Goal: Complete application form: Complete application form

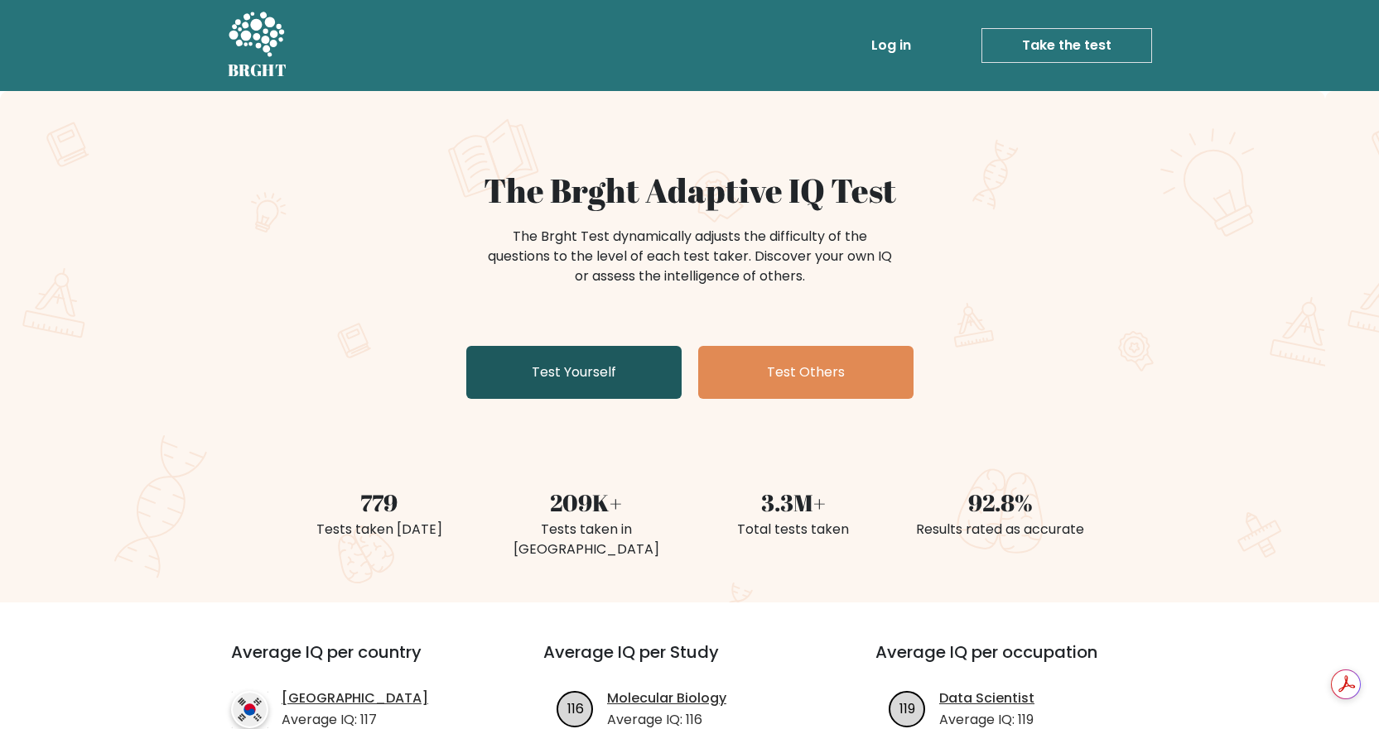
click at [571, 375] on link "Test Yourself" at bounding box center [573, 372] width 215 height 53
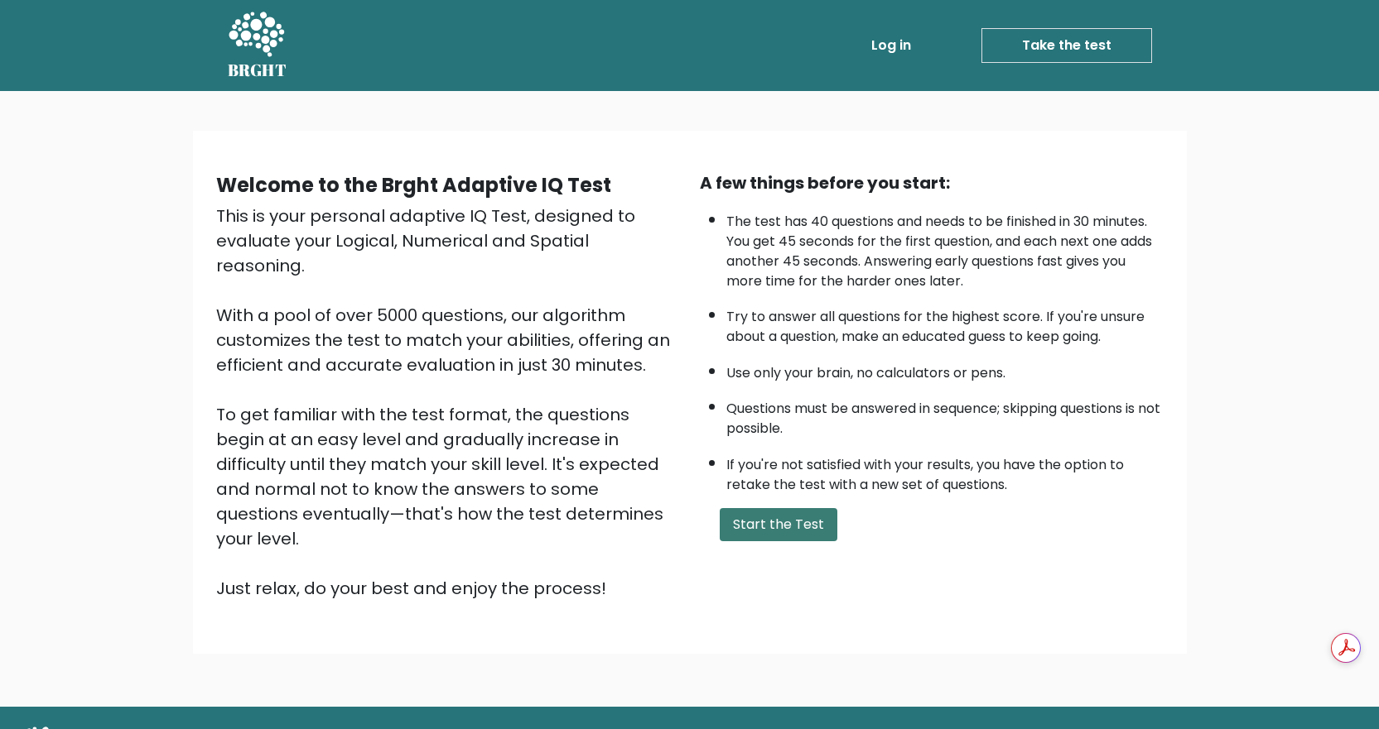
click at [763, 518] on button "Start the Test" at bounding box center [779, 524] width 118 height 33
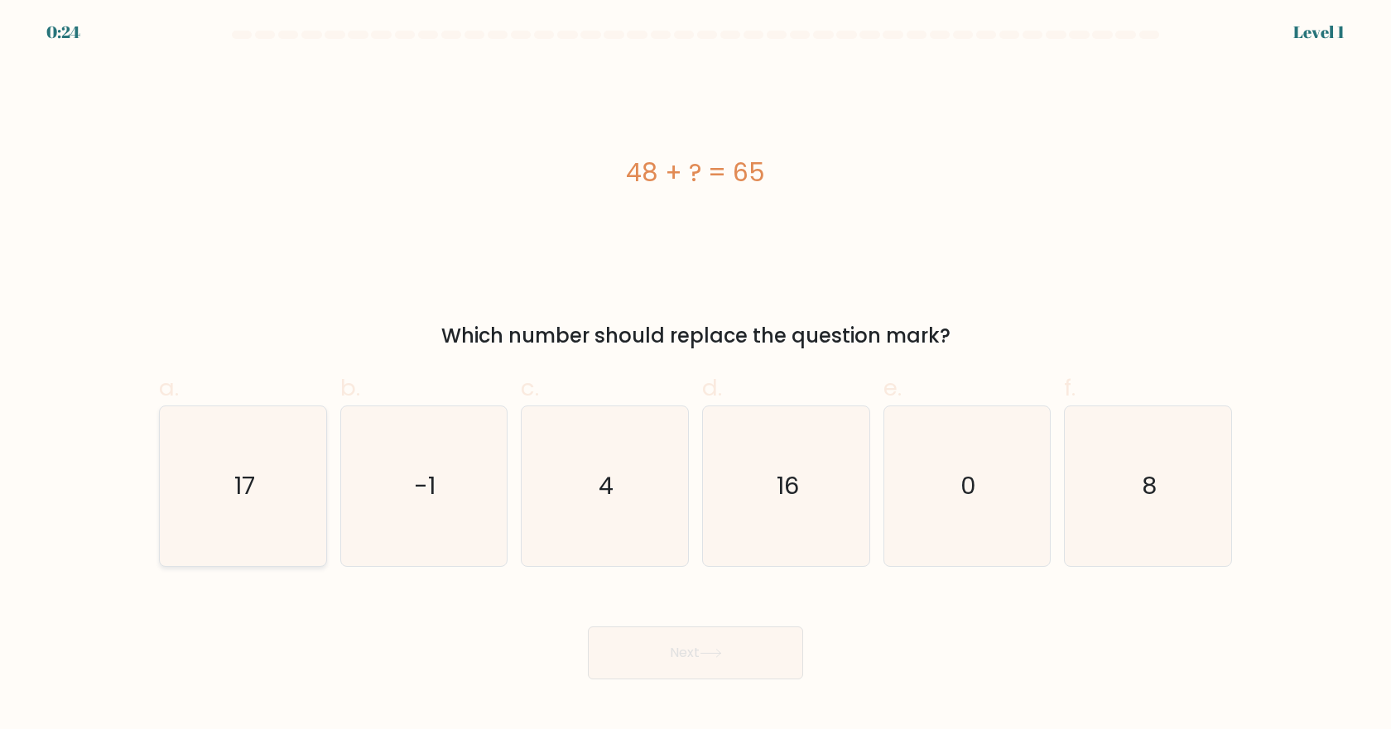
click at [217, 489] on icon "17" at bounding box center [243, 487] width 160 height 160
click at [696, 376] on input "a. 17" at bounding box center [696, 370] width 1 height 11
radio input "true"
click at [698, 648] on button "Next" at bounding box center [695, 653] width 215 height 53
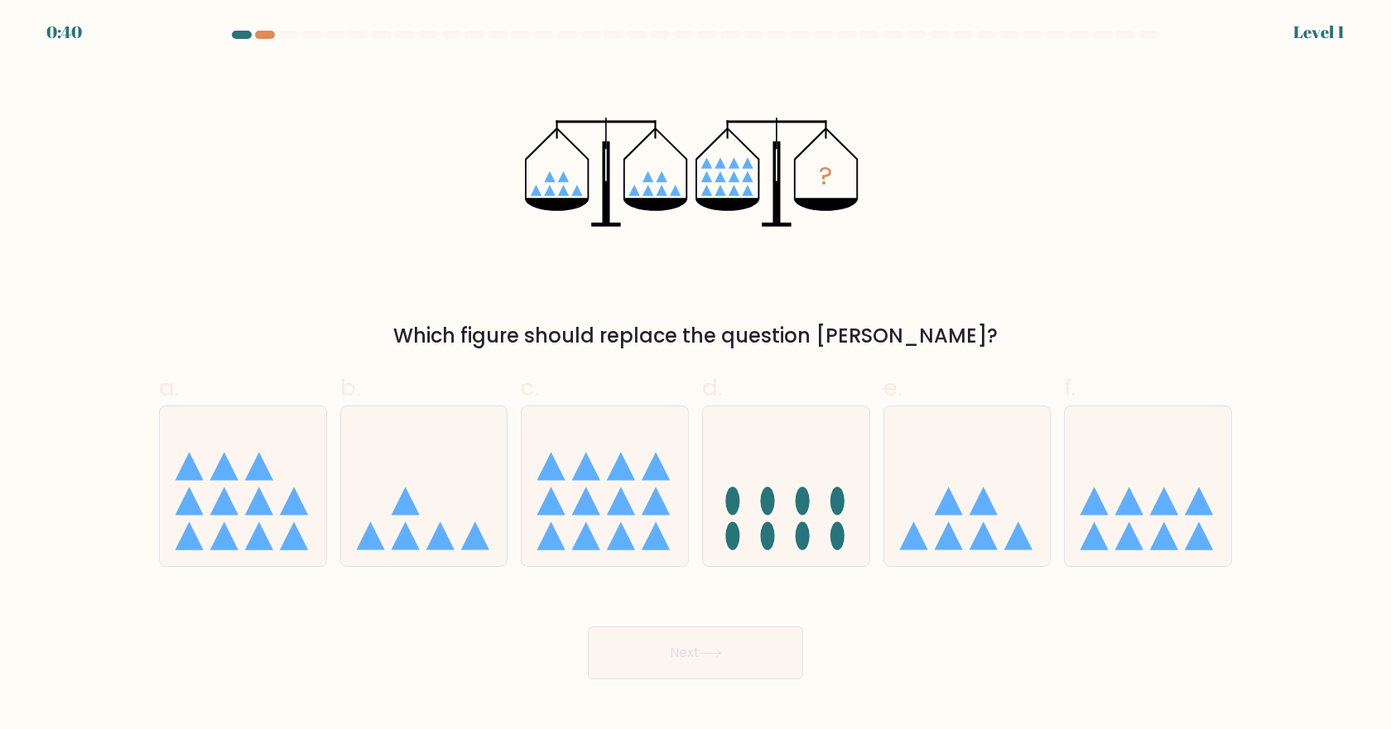
click at [243, 36] on div at bounding box center [242, 35] width 20 height 8
click at [262, 37] on div at bounding box center [265, 35] width 20 height 8
click at [262, 34] on div at bounding box center [265, 35] width 20 height 8
click at [624, 491] on icon at bounding box center [605, 485] width 166 height 137
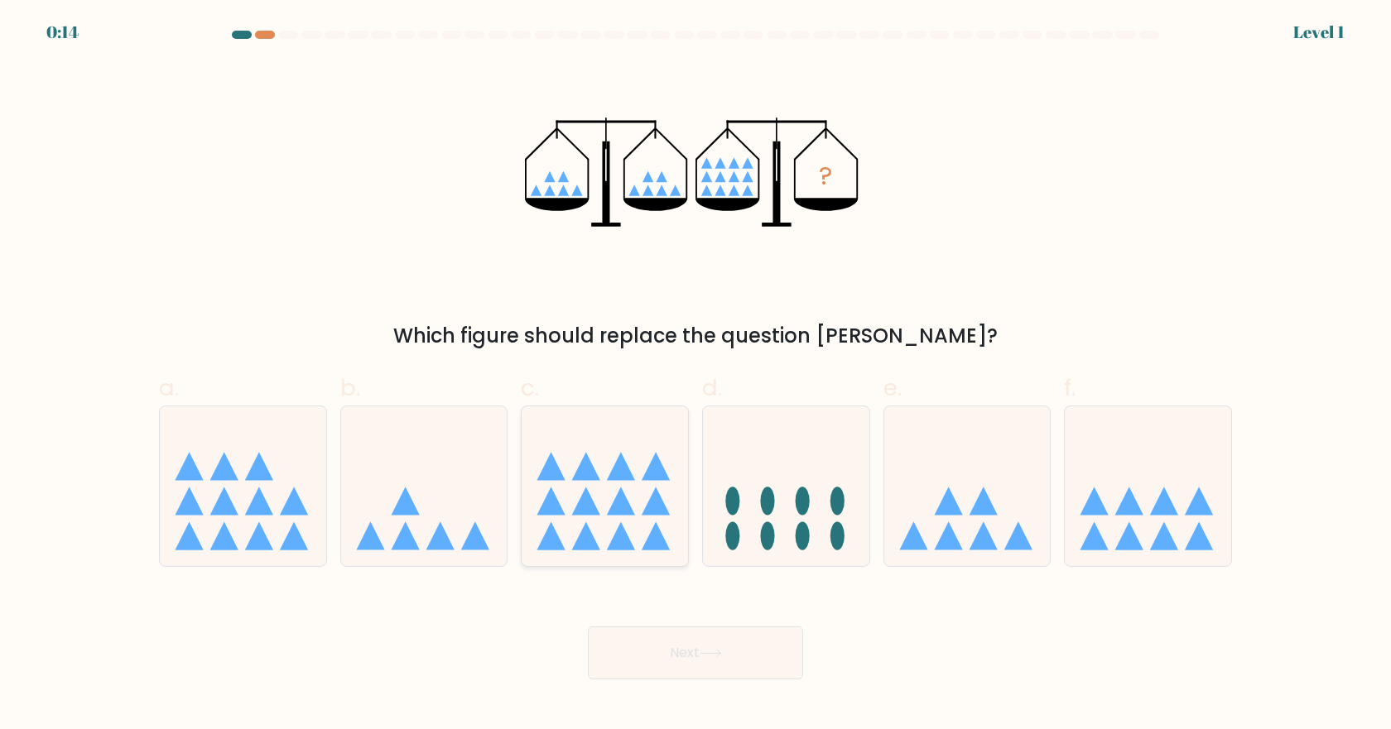
click at [696, 376] on input "c." at bounding box center [696, 370] width 1 height 11
radio input "true"
click at [721, 649] on icon at bounding box center [711, 653] width 22 height 9
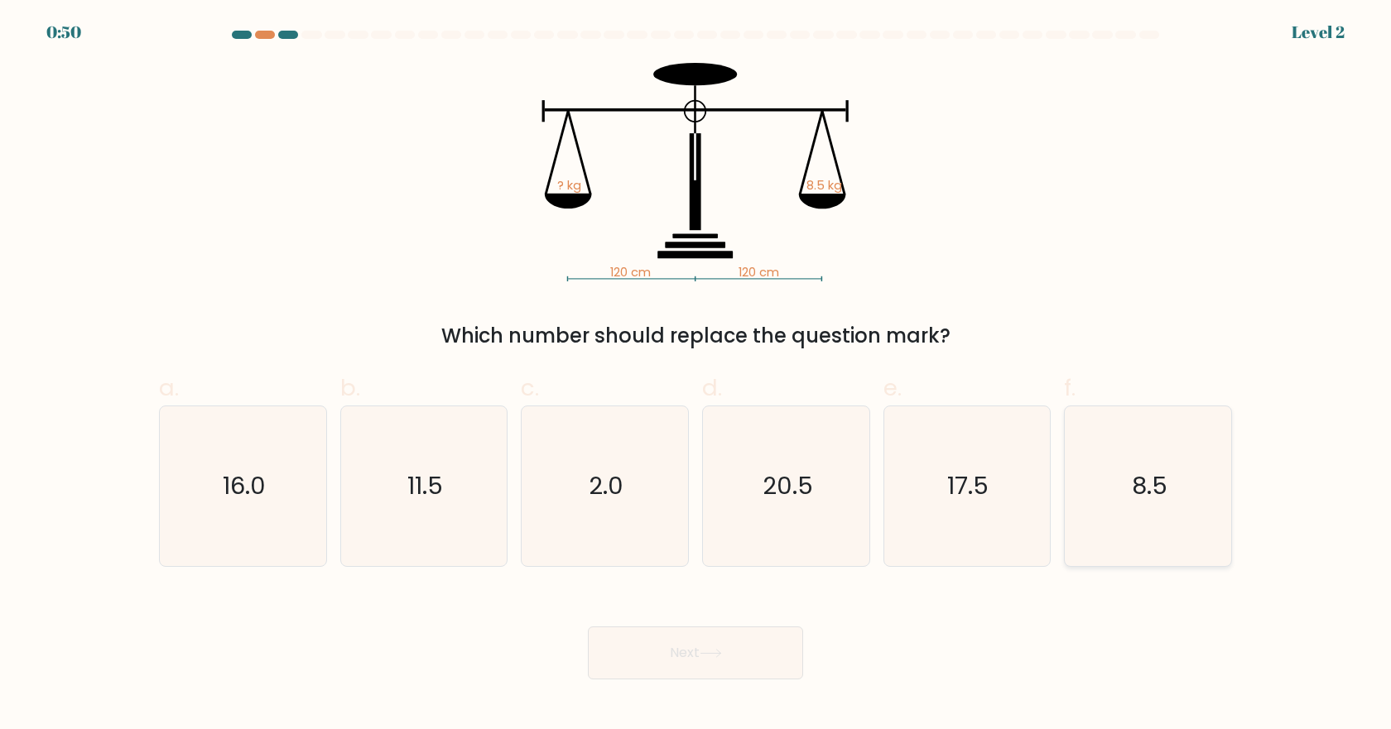
click at [1103, 501] on icon "8.5" at bounding box center [1148, 487] width 160 height 160
click at [696, 376] on input "f. 8.5" at bounding box center [696, 370] width 1 height 11
radio input "true"
click at [705, 656] on icon at bounding box center [711, 653] width 22 height 9
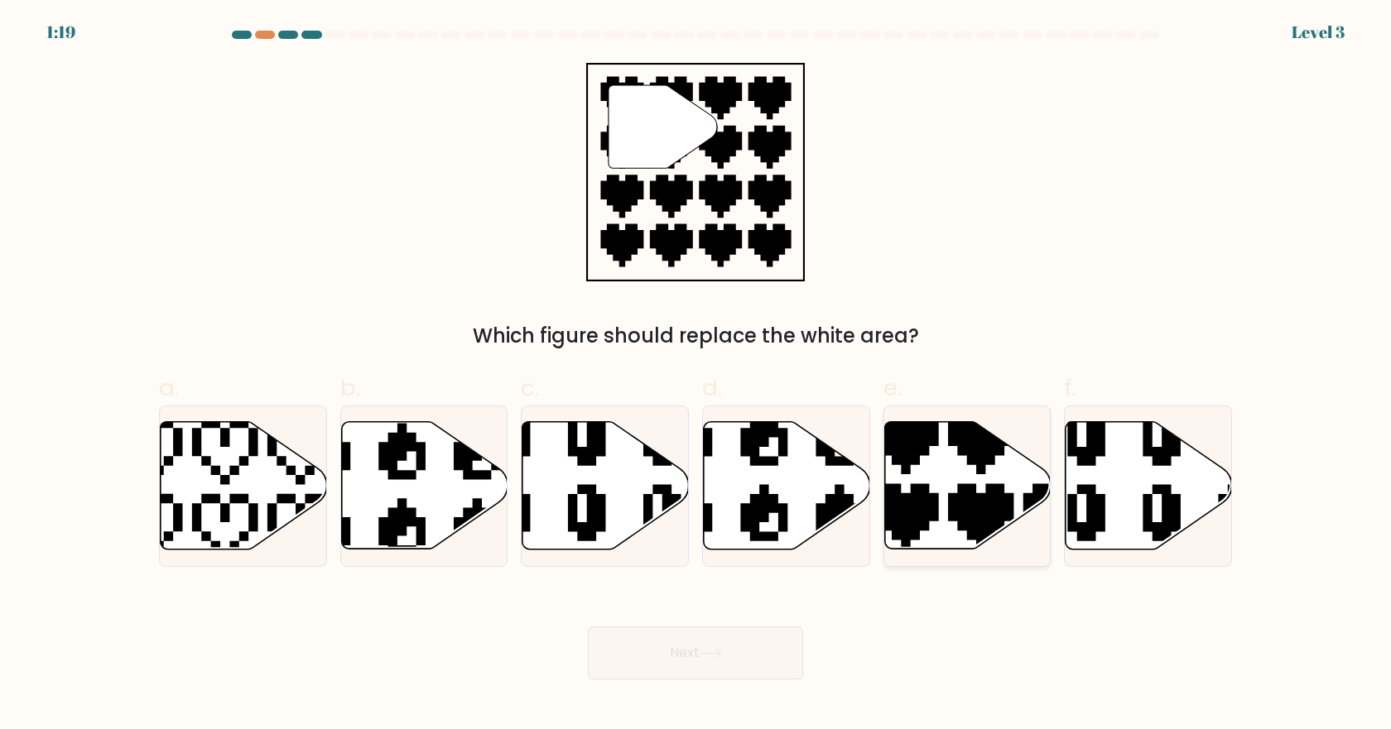
click at [980, 505] on icon at bounding box center [1019, 554] width 292 height 292
click at [696, 376] on input "e." at bounding box center [696, 370] width 1 height 11
radio input "true"
click at [662, 653] on button "Next" at bounding box center [695, 653] width 215 height 53
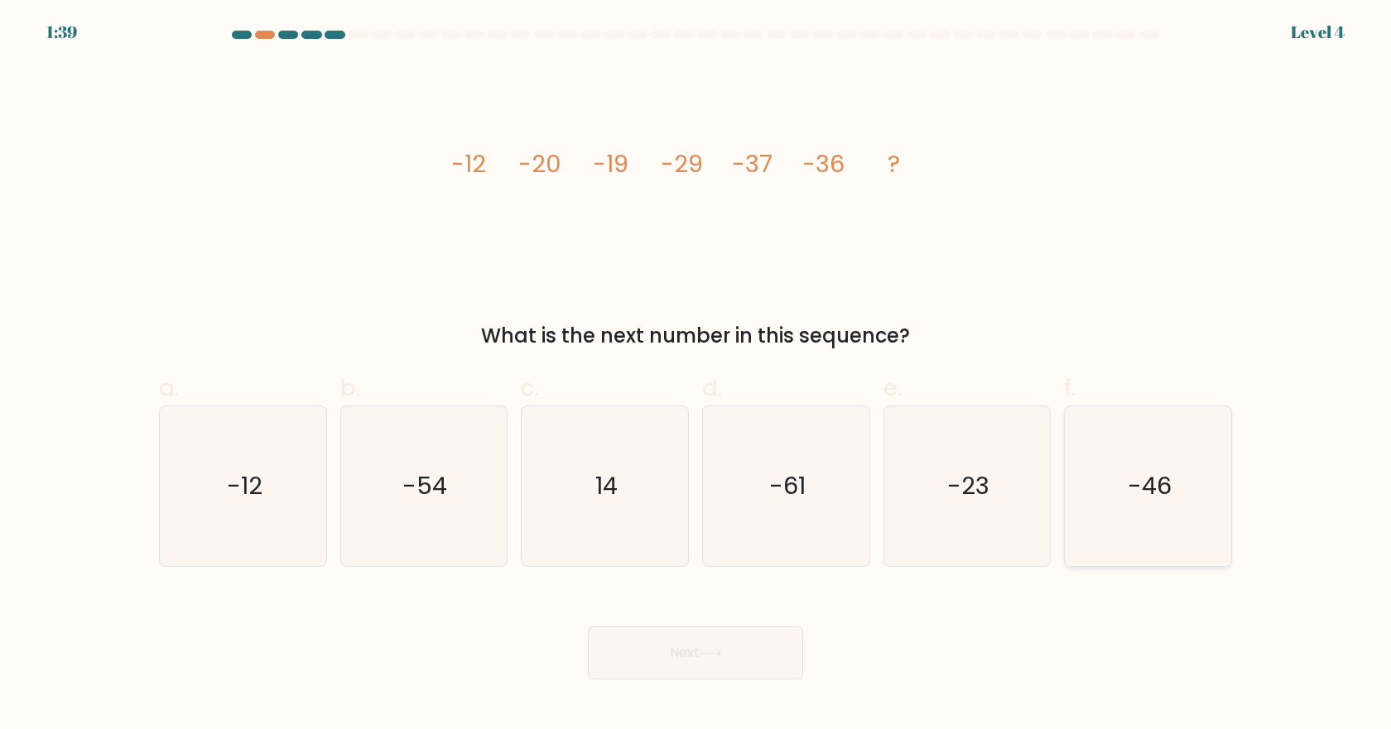
click at [1163, 485] on text "-46" at bounding box center [1150, 485] width 44 height 33
click at [696, 376] on input "f. -46" at bounding box center [696, 370] width 1 height 11
radio input "true"
click at [682, 650] on button "Next" at bounding box center [695, 653] width 215 height 53
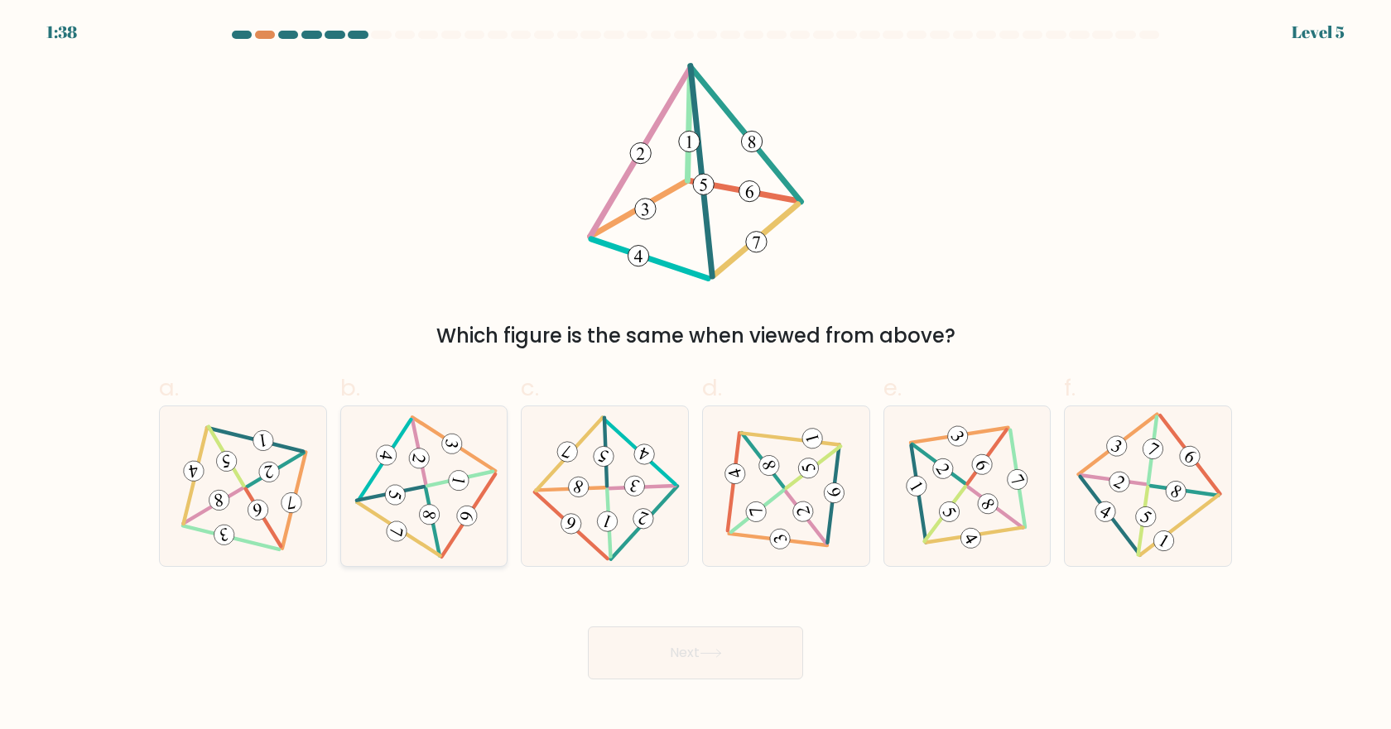
click at [436, 503] on icon at bounding box center [424, 486] width 131 height 128
click at [696, 376] on input "b." at bounding box center [696, 370] width 1 height 11
radio input "true"
click at [675, 647] on button "Next" at bounding box center [695, 653] width 215 height 53
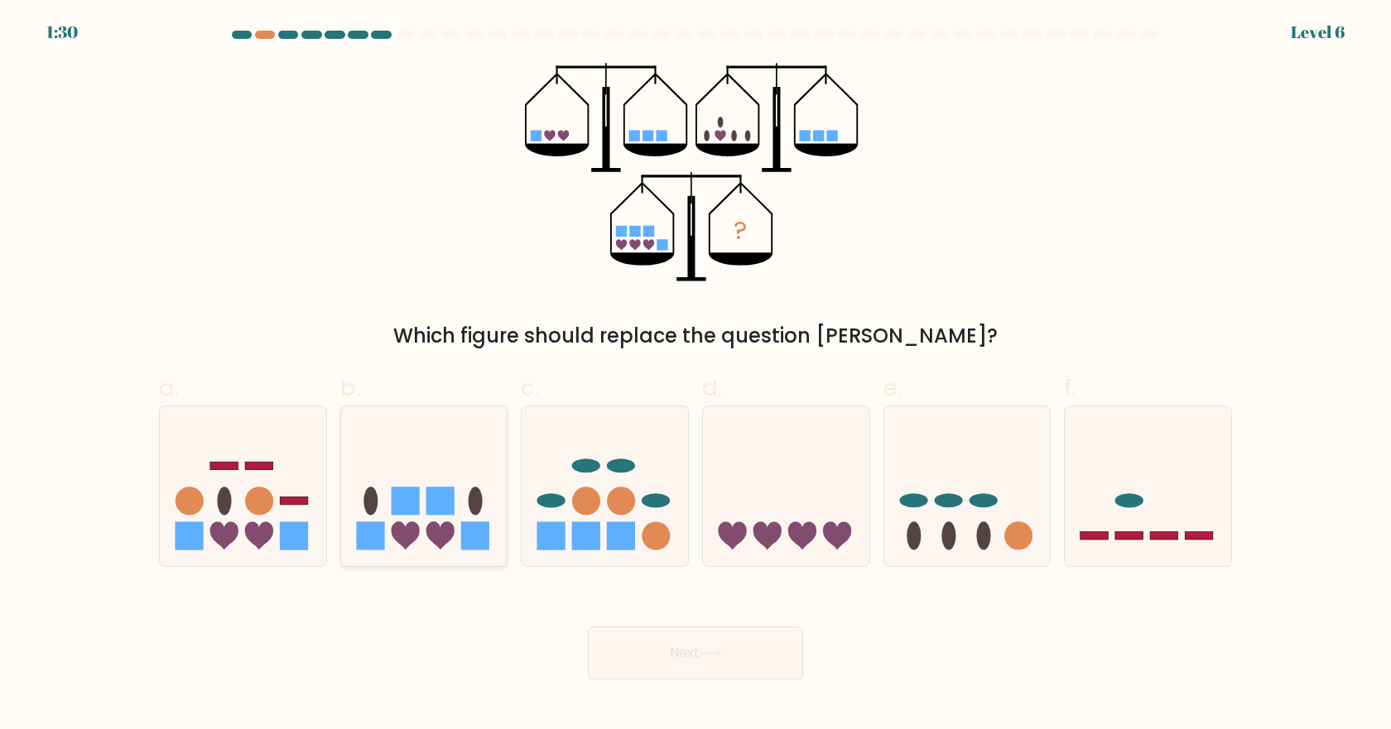
click at [444, 500] on rect at bounding box center [440, 501] width 28 height 28
click at [696, 376] on input "b." at bounding box center [696, 370] width 1 height 11
radio input "true"
click at [686, 657] on button "Next" at bounding box center [695, 653] width 215 height 53
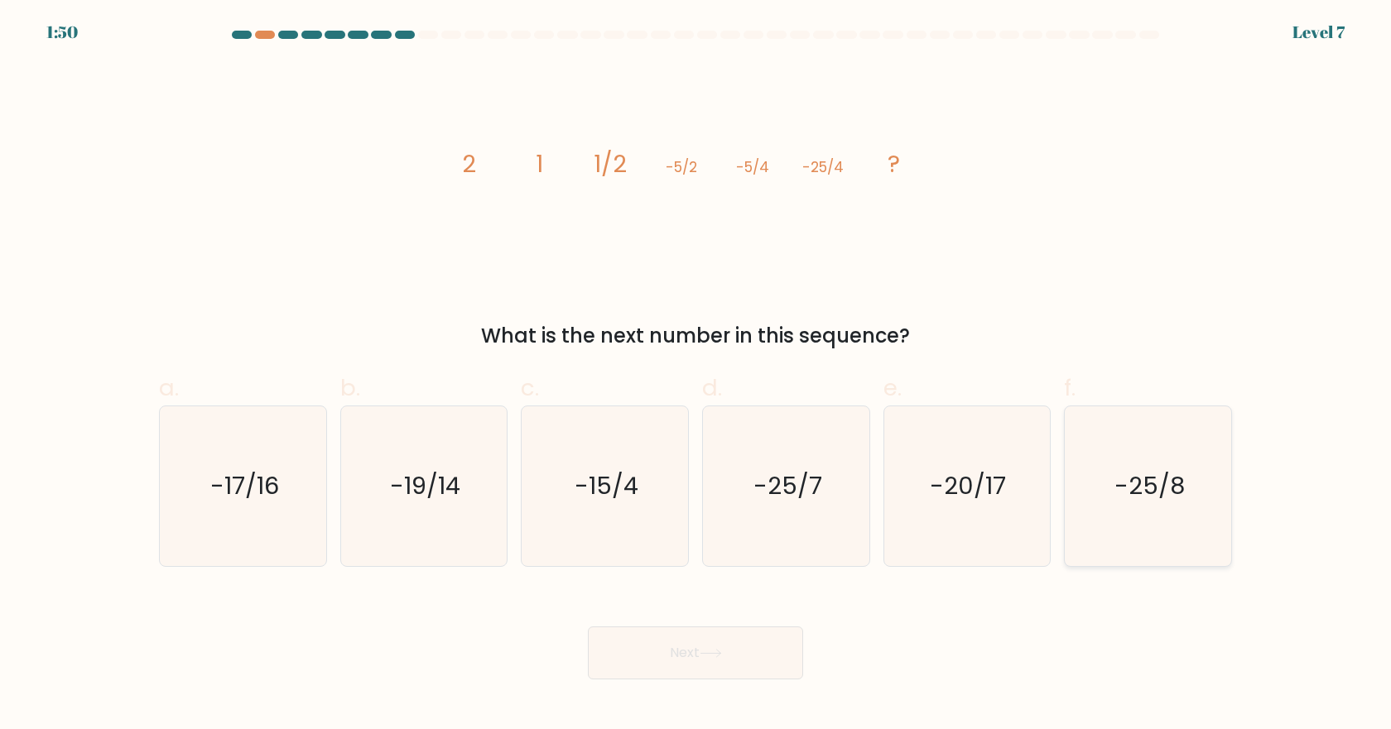
click at [1130, 453] on icon "-25/8" at bounding box center [1148, 487] width 160 height 160
click at [696, 376] on input "f. -25/8" at bounding box center [696, 370] width 1 height 11
radio input "true"
click at [700, 643] on button "Next" at bounding box center [695, 653] width 215 height 53
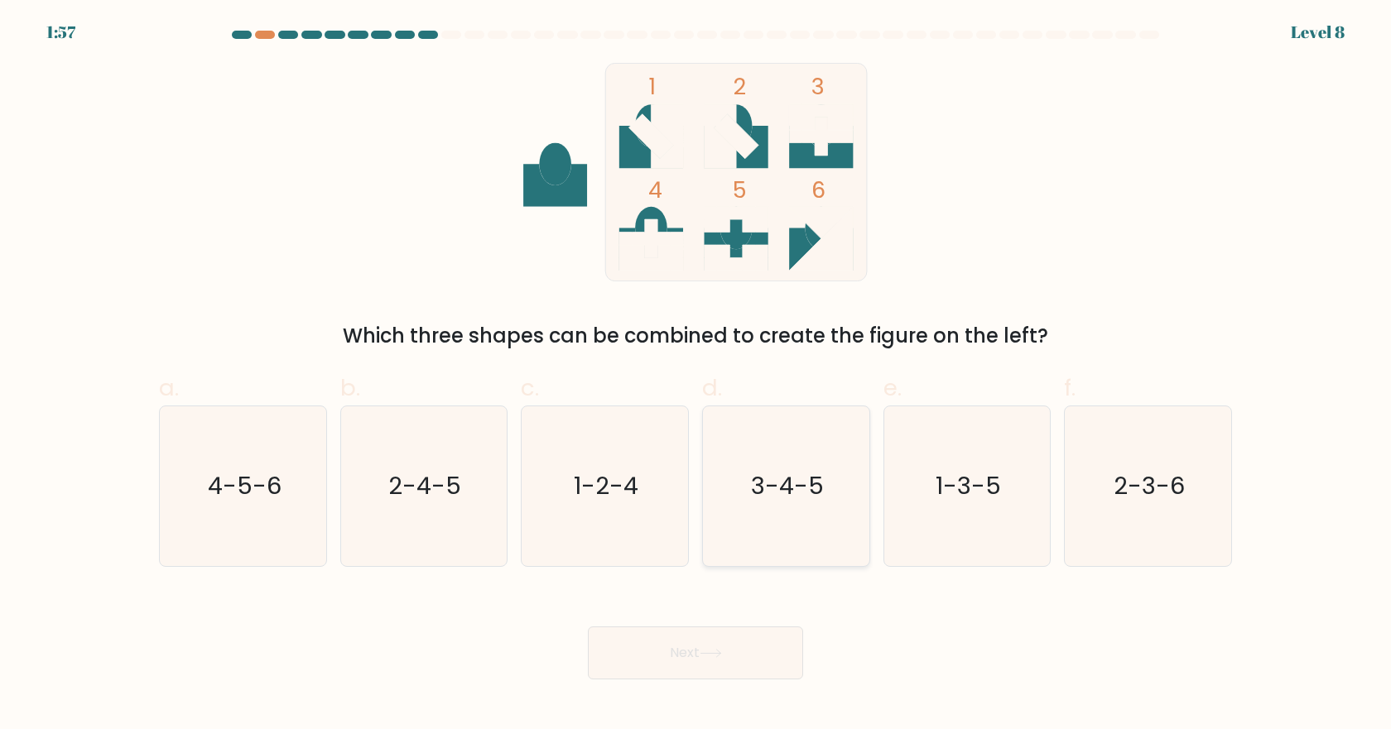
click at [774, 461] on icon "3-4-5" at bounding box center [786, 487] width 160 height 160
click at [696, 376] on input "d. 3-4-5" at bounding box center [696, 370] width 1 height 11
radio input "true"
click at [701, 645] on button "Next" at bounding box center [695, 653] width 215 height 53
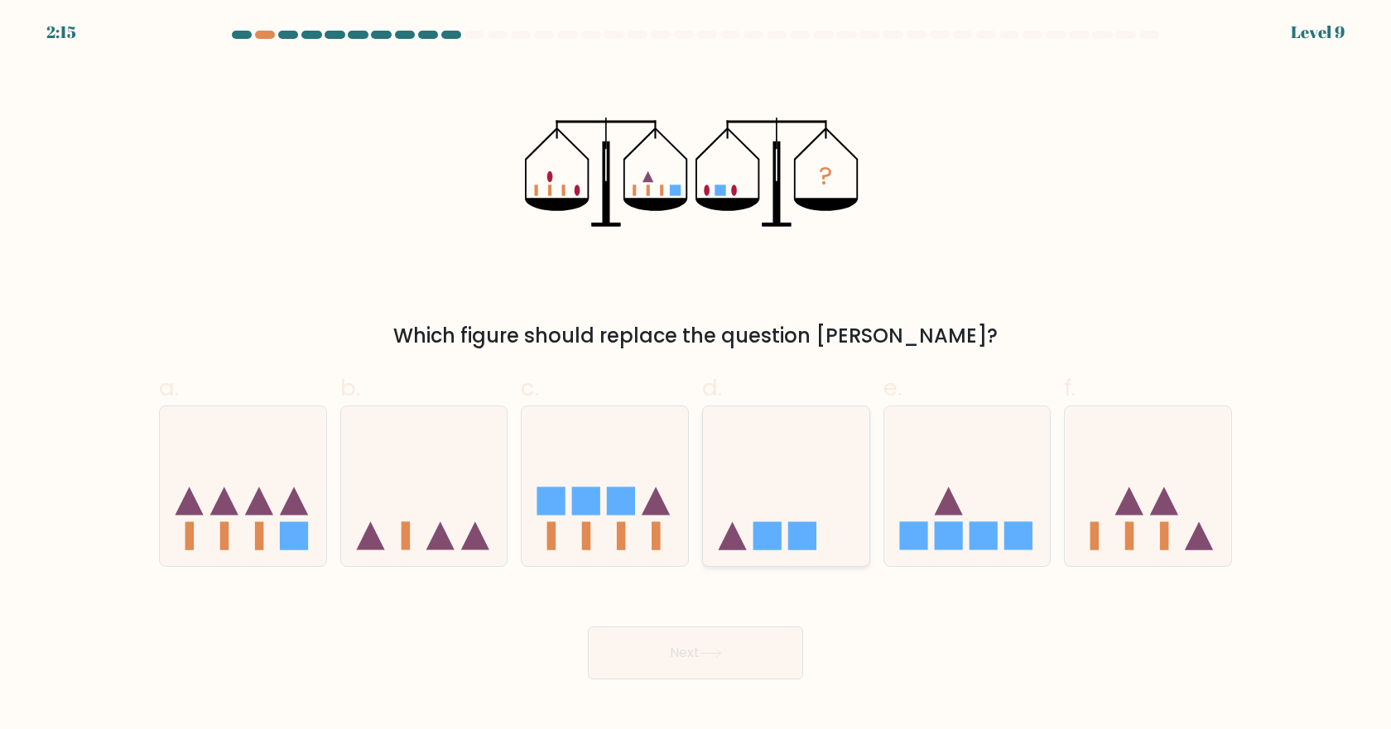
click at [782, 489] on icon at bounding box center [786, 485] width 166 height 137
click at [696, 376] on input "d." at bounding box center [696, 370] width 1 height 11
radio input "true"
click at [701, 661] on button "Next" at bounding box center [695, 653] width 215 height 53
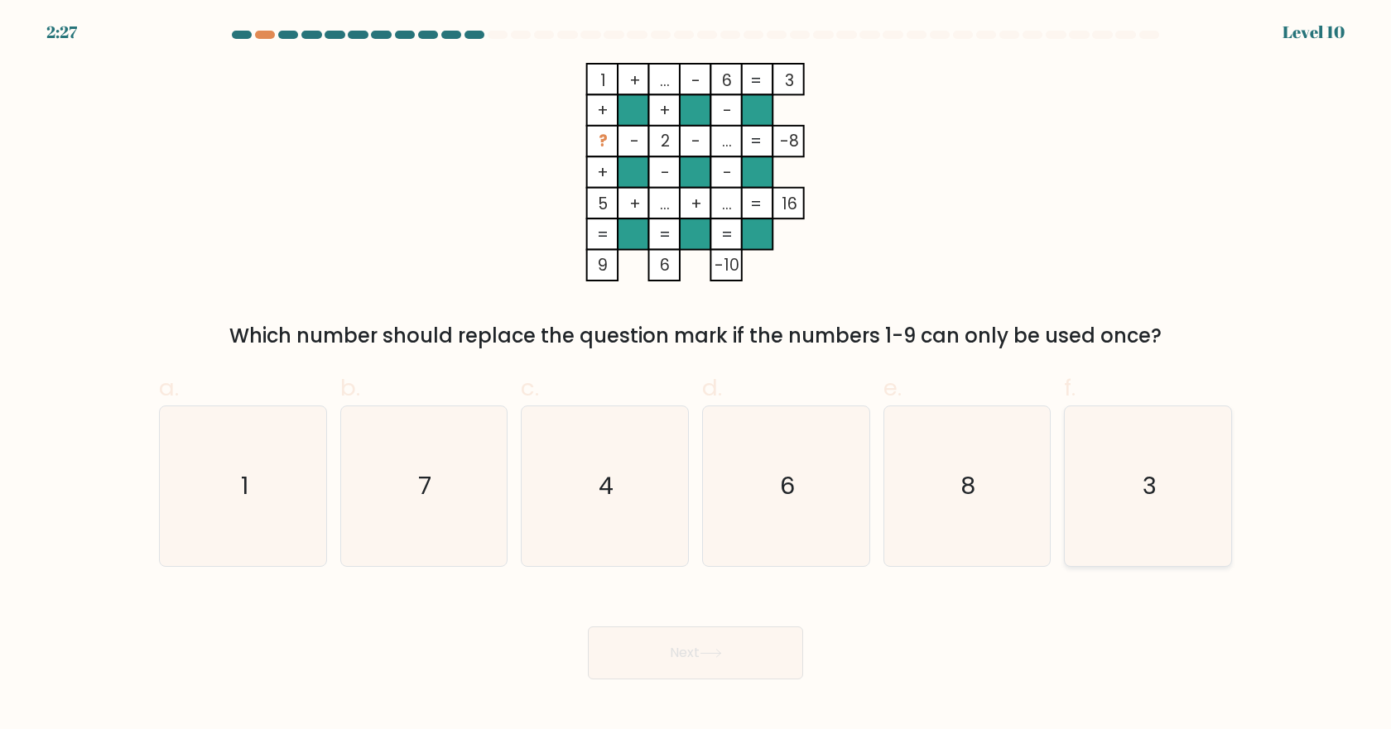
click at [1124, 472] on icon "3" at bounding box center [1148, 487] width 160 height 160
click at [696, 376] on input "f. 3" at bounding box center [696, 370] width 1 height 11
radio input "true"
click at [717, 644] on button "Next" at bounding box center [695, 653] width 215 height 53
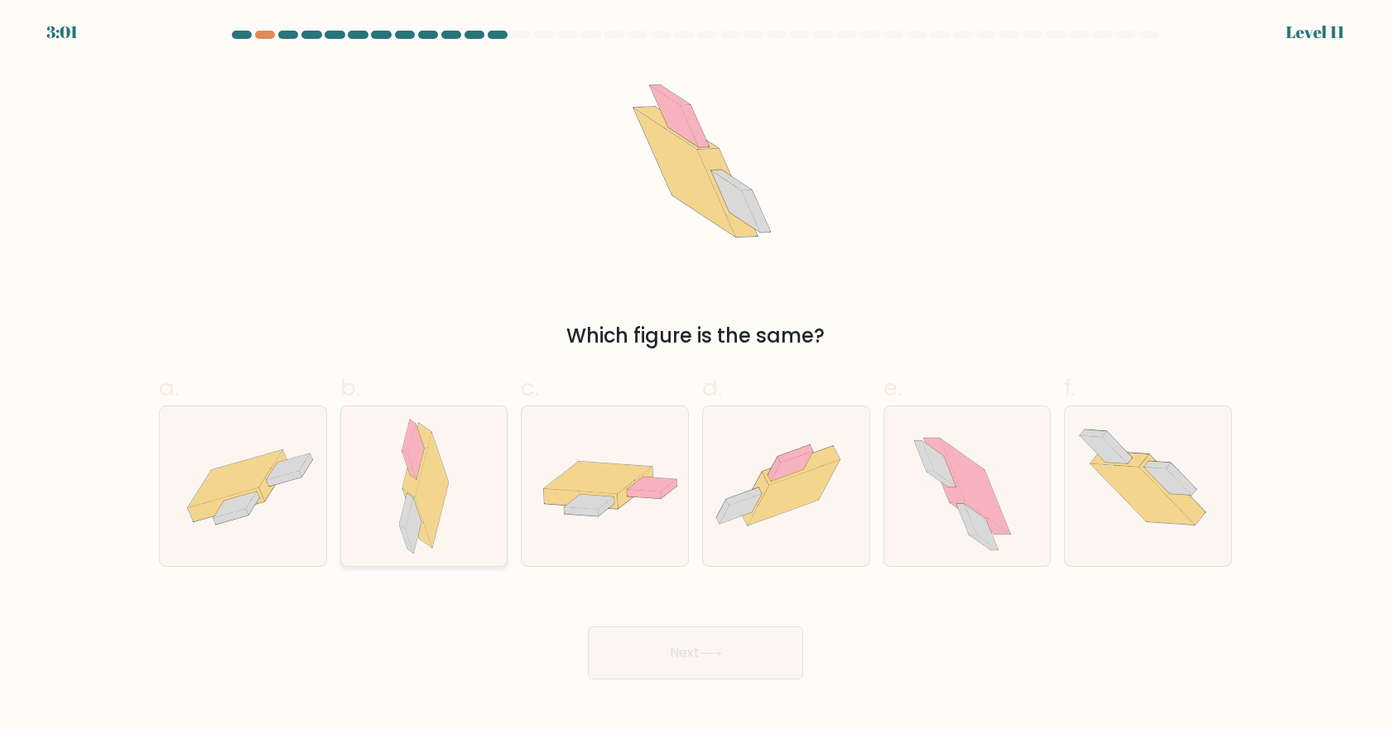
click at [459, 495] on div at bounding box center [424, 486] width 168 height 161
click at [696, 376] on input "b." at bounding box center [696, 370] width 1 height 11
radio input "true"
click at [704, 650] on icon at bounding box center [711, 653] width 22 height 9
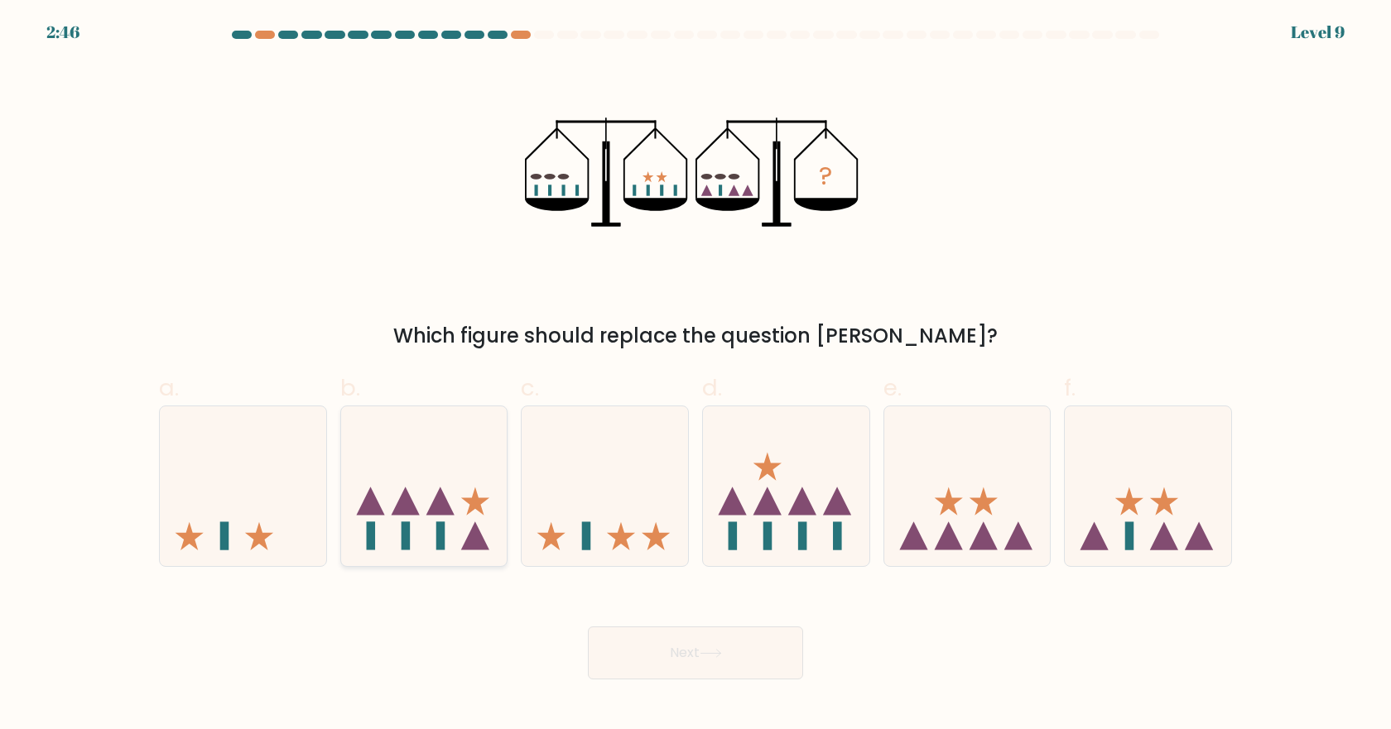
click at [449, 510] on icon at bounding box center [440, 501] width 28 height 28
click at [696, 376] on input "b." at bounding box center [696, 370] width 1 height 11
radio input "true"
click at [707, 648] on button "Next" at bounding box center [695, 653] width 215 height 53
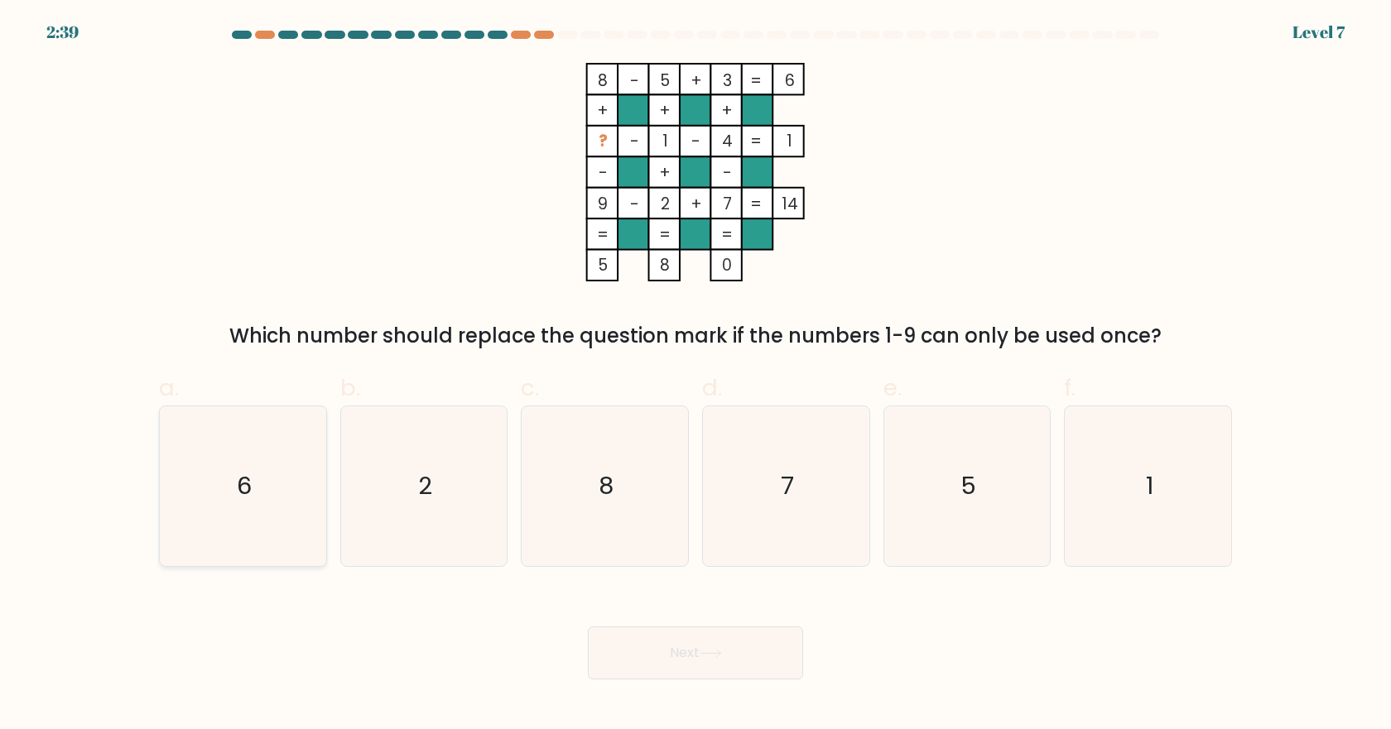
click at [313, 473] on icon "6" at bounding box center [243, 487] width 160 height 160
click at [696, 376] on input "a. 6" at bounding box center [696, 370] width 1 height 11
radio input "true"
click at [677, 665] on button "Next" at bounding box center [695, 653] width 215 height 53
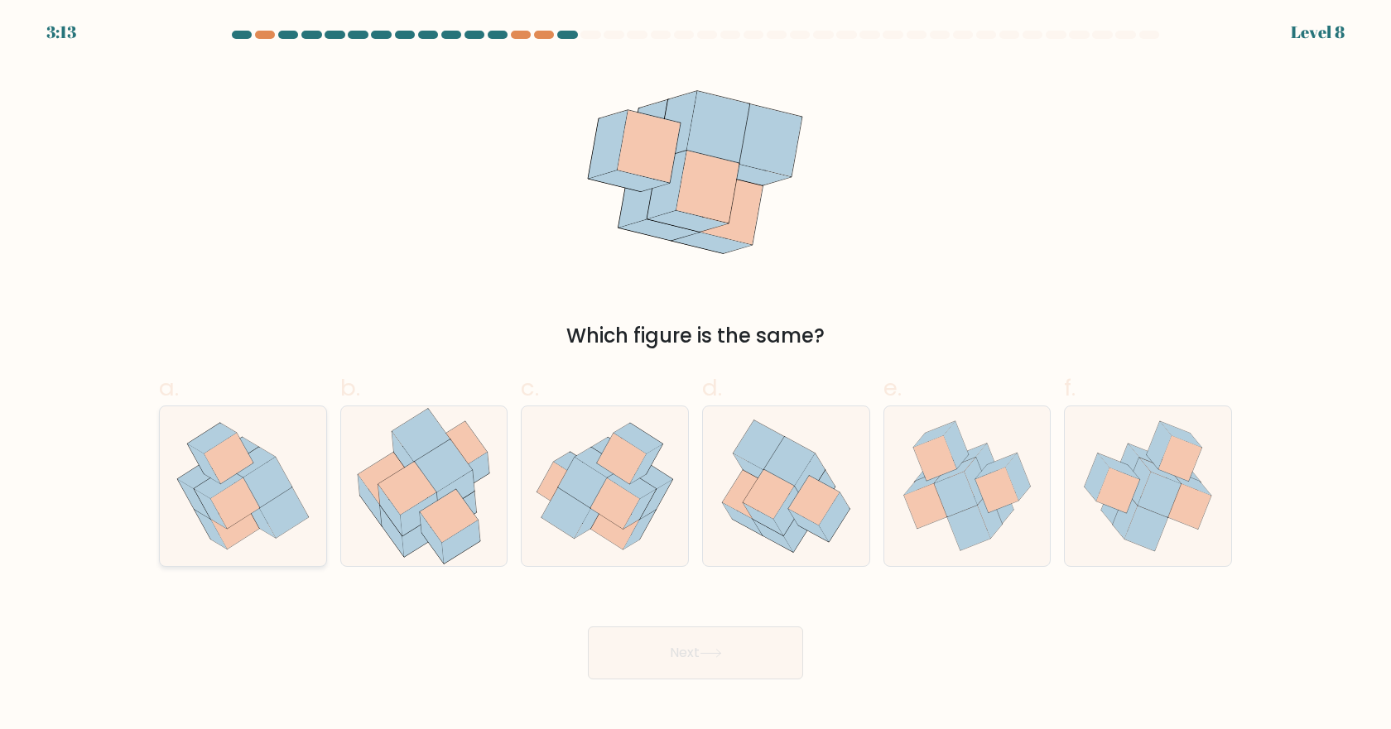
click at [292, 521] on icon at bounding box center [283, 513] width 49 height 51
click at [696, 376] on input "a." at bounding box center [696, 370] width 1 height 11
radio input "true"
click at [713, 659] on button "Next" at bounding box center [695, 653] width 215 height 53
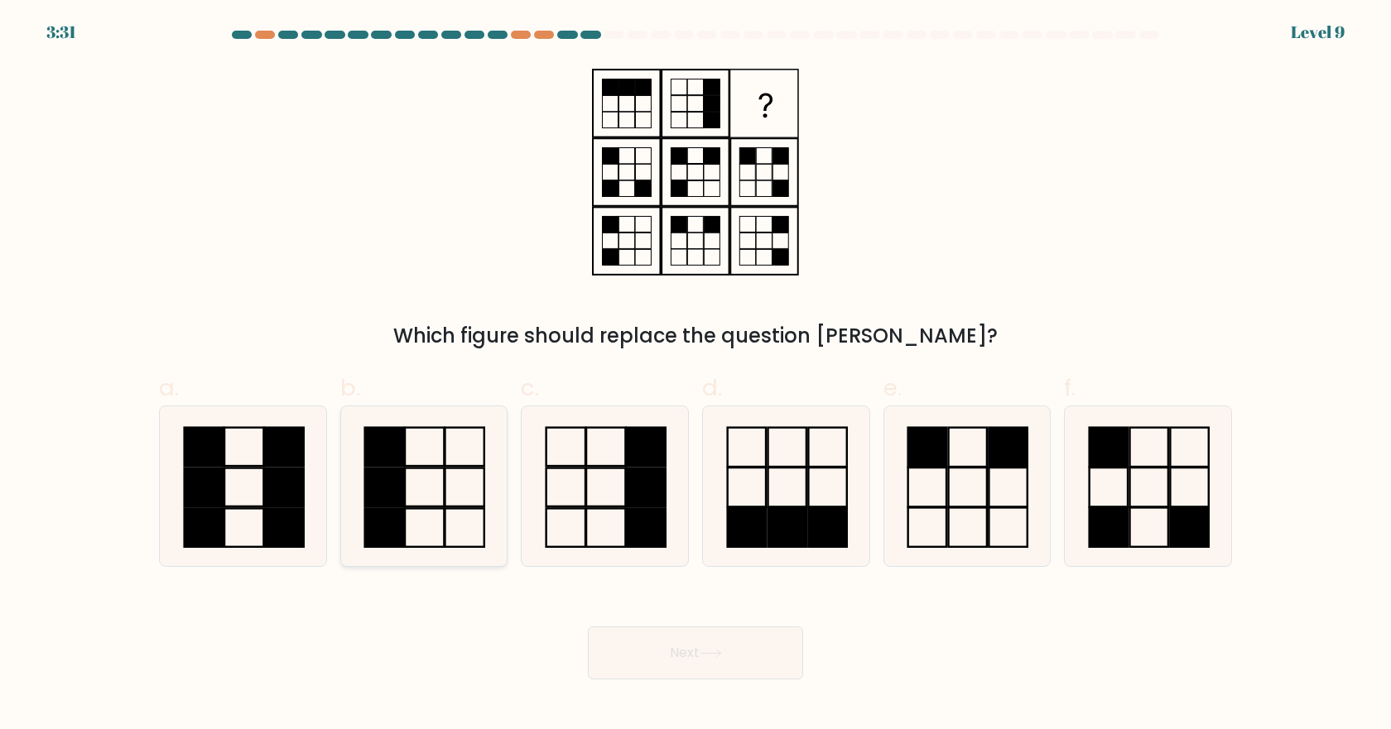
click at [460, 478] on icon at bounding box center [424, 487] width 160 height 160
click at [696, 376] on input "b." at bounding box center [696, 370] width 1 height 11
radio input "true"
click at [695, 668] on button "Next" at bounding box center [695, 653] width 215 height 53
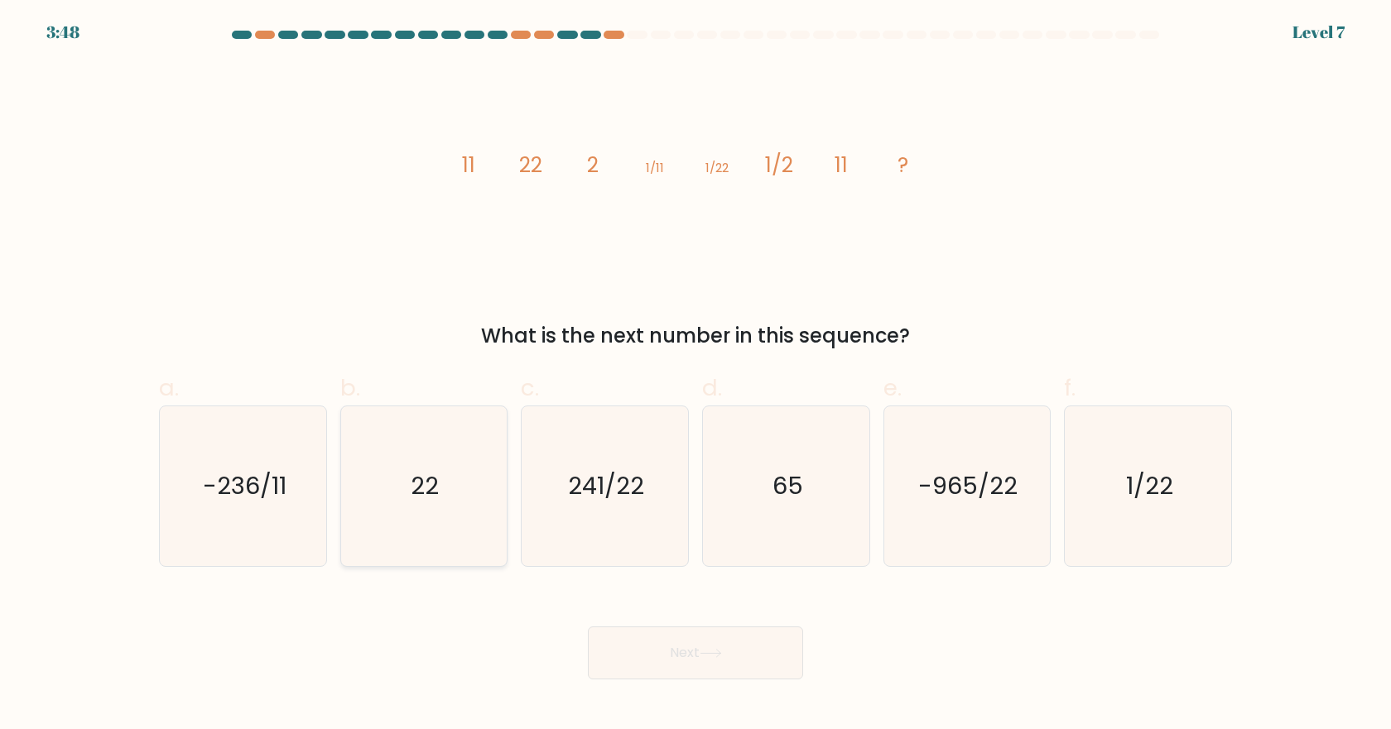
click at [462, 472] on icon "22" at bounding box center [424, 487] width 160 height 160
click at [696, 376] on input "b. 22" at bounding box center [696, 370] width 1 height 11
radio input "true"
click at [694, 662] on button "Next" at bounding box center [695, 653] width 215 height 53
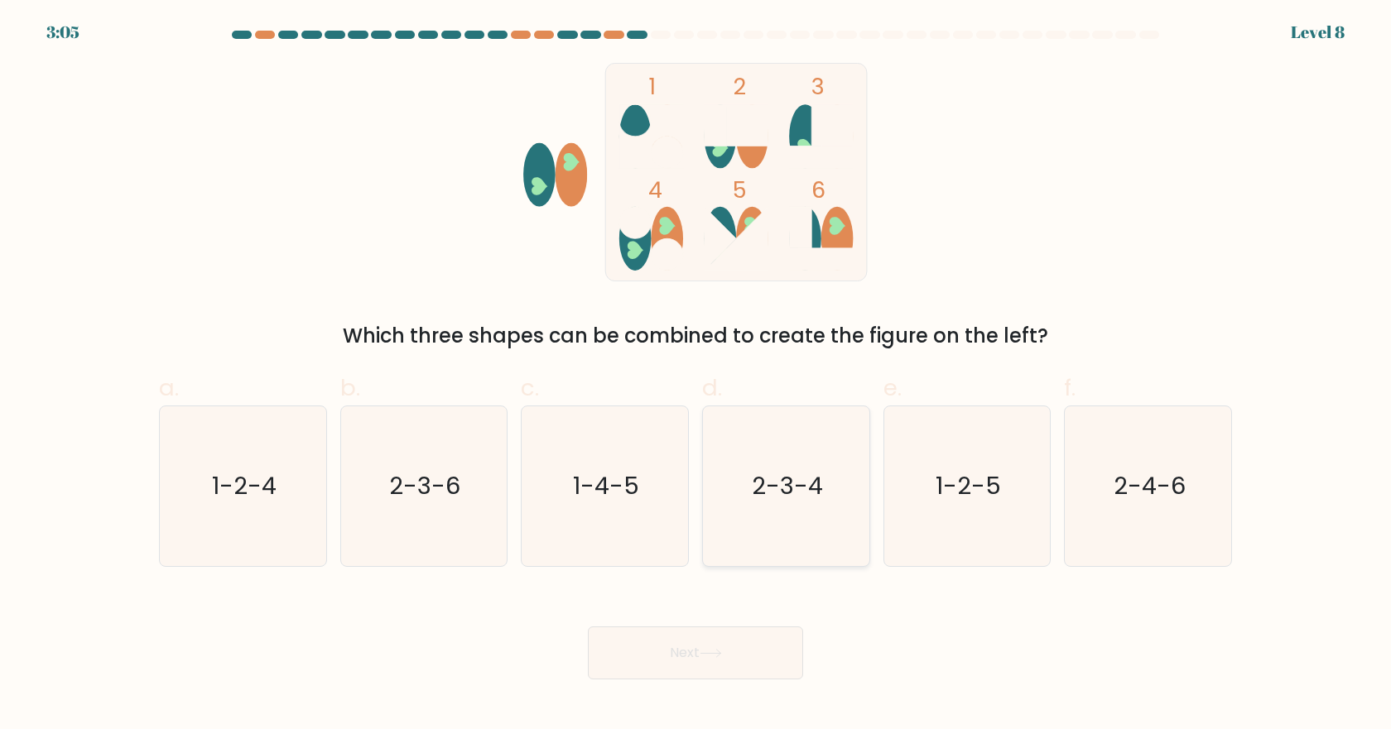
click at [773, 503] on icon "2-3-4" at bounding box center [786, 487] width 160 height 160
click at [696, 376] on input "d. 2-3-4" at bounding box center [696, 370] width 1 height 11
radio input "true"
click at [686, 657] on button "Next" at bounding box center [695, 653] width 215 height 53
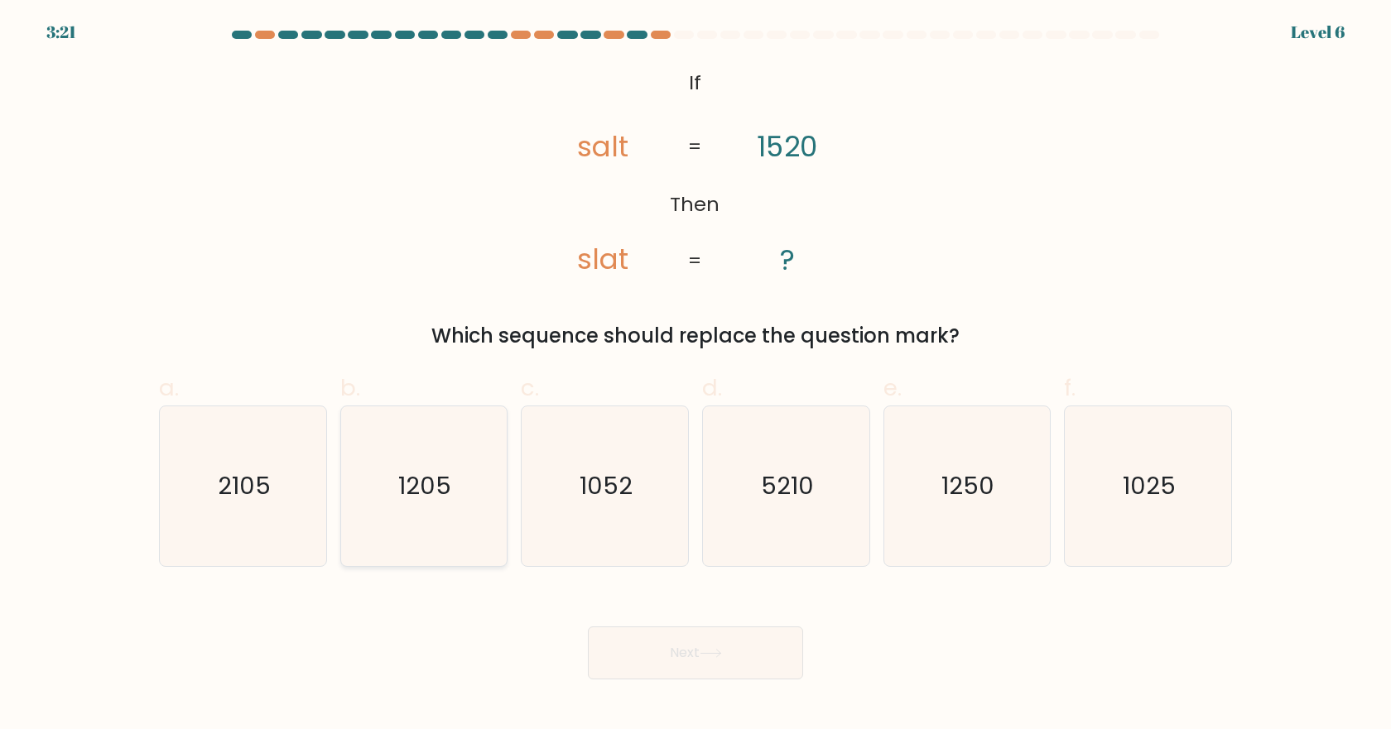
click at [420, 494] on text "1205" at bounding box center [425, 485] width 53 height 33
click at [696, 376] on input "b. 1205" at bounding box center [696, 370] width 1 height 11
radio input "true"
click at [995, 505] on icon "1250" at bounding box center [967, 487] width 160 height 160
click at [696, 376] on input "e. 1250" at bounding box center [696, 370] width 1 height 11
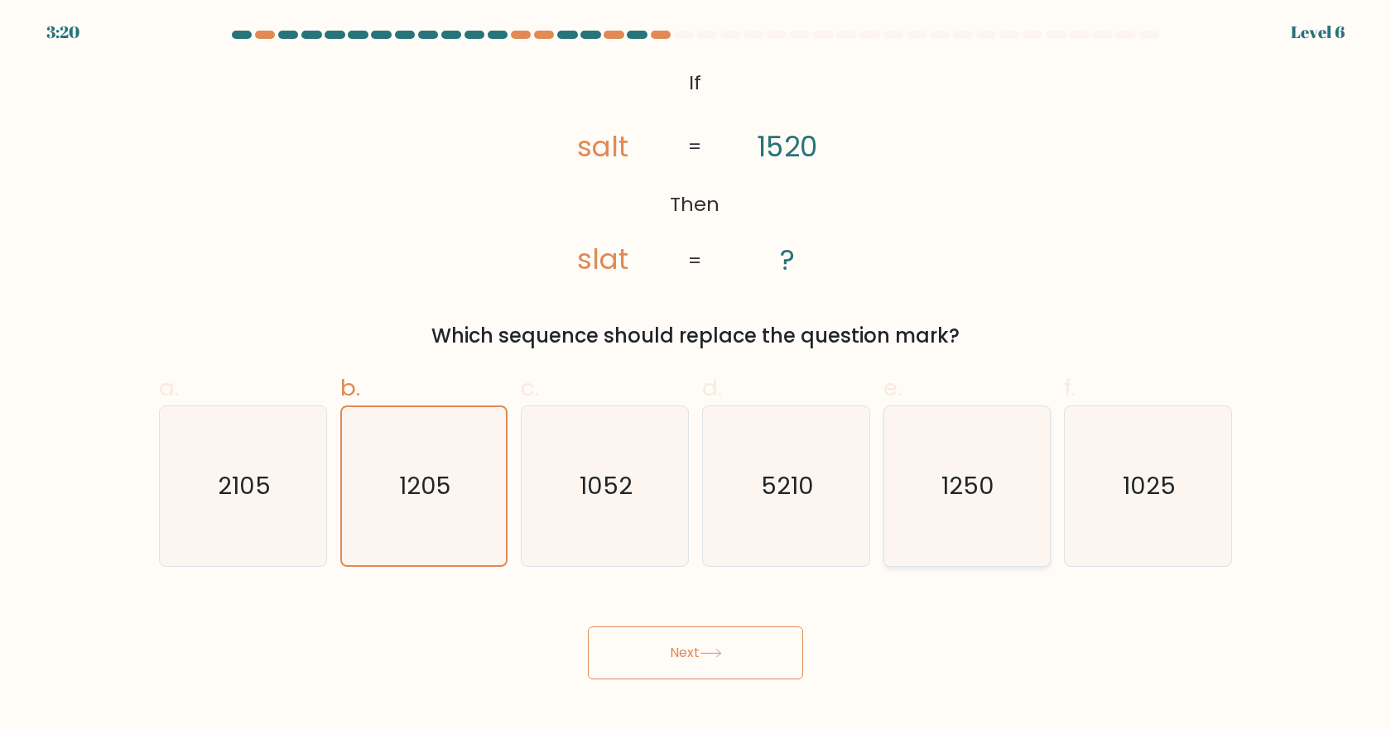
radio input "true"
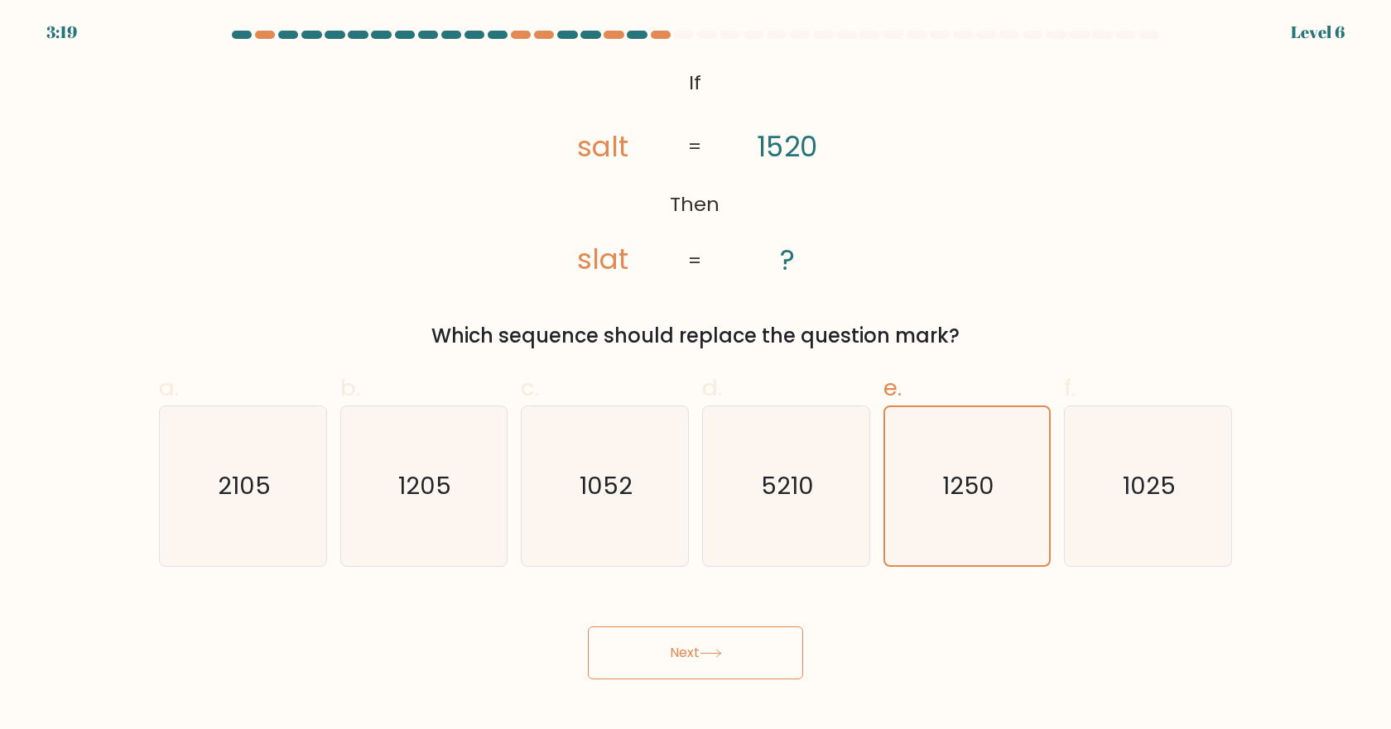
click at [712, 642] on button "Next" at bounding box center [695, 653] width 215 height 53
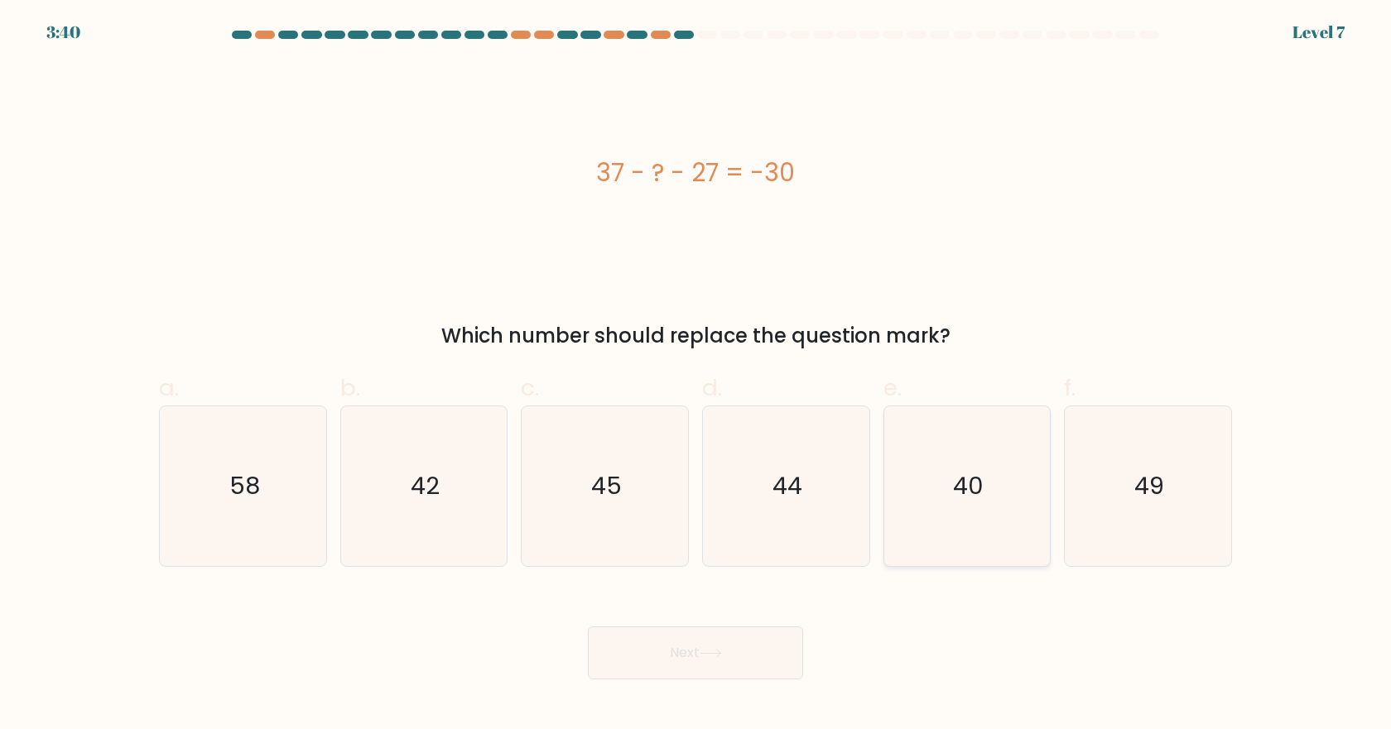
click at [1026, 511] on icon "40" at bounding box center [967, 487] width 160 height 160
click at [696, 376] on input "e. 40" at bounding box center [696, 370] width 1 height 11
radio input "true"
click at [707, 662] on button "Next" at bounding box center [695, 653] width 215 height 53
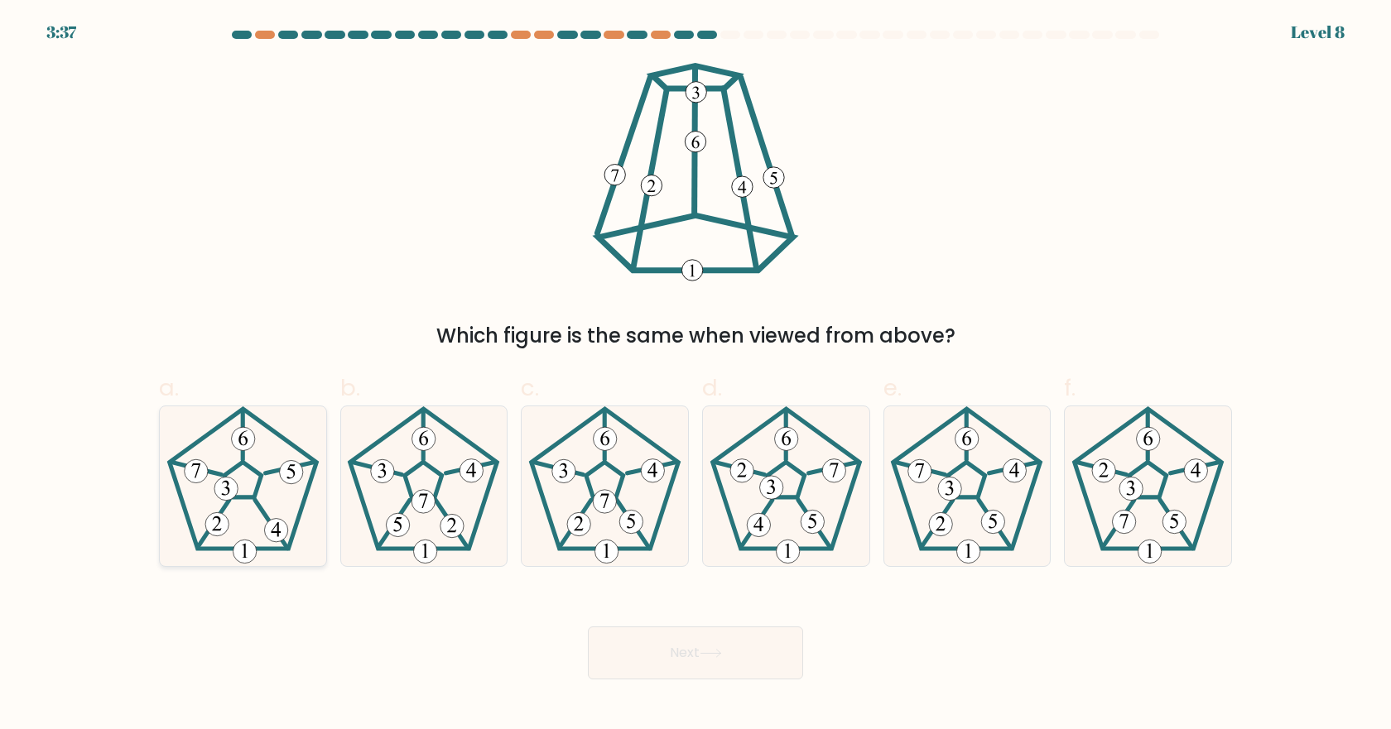
click at [246, 486] on icon at bounding box center [243, 487] width 160 height 160
click at [696, 376] on input "a." at bounding box center [696, 370] width 1 height 11
radio input "true"
click at [696, 650] on button "Next" at bounding box center [695, 653] width 215 height 53
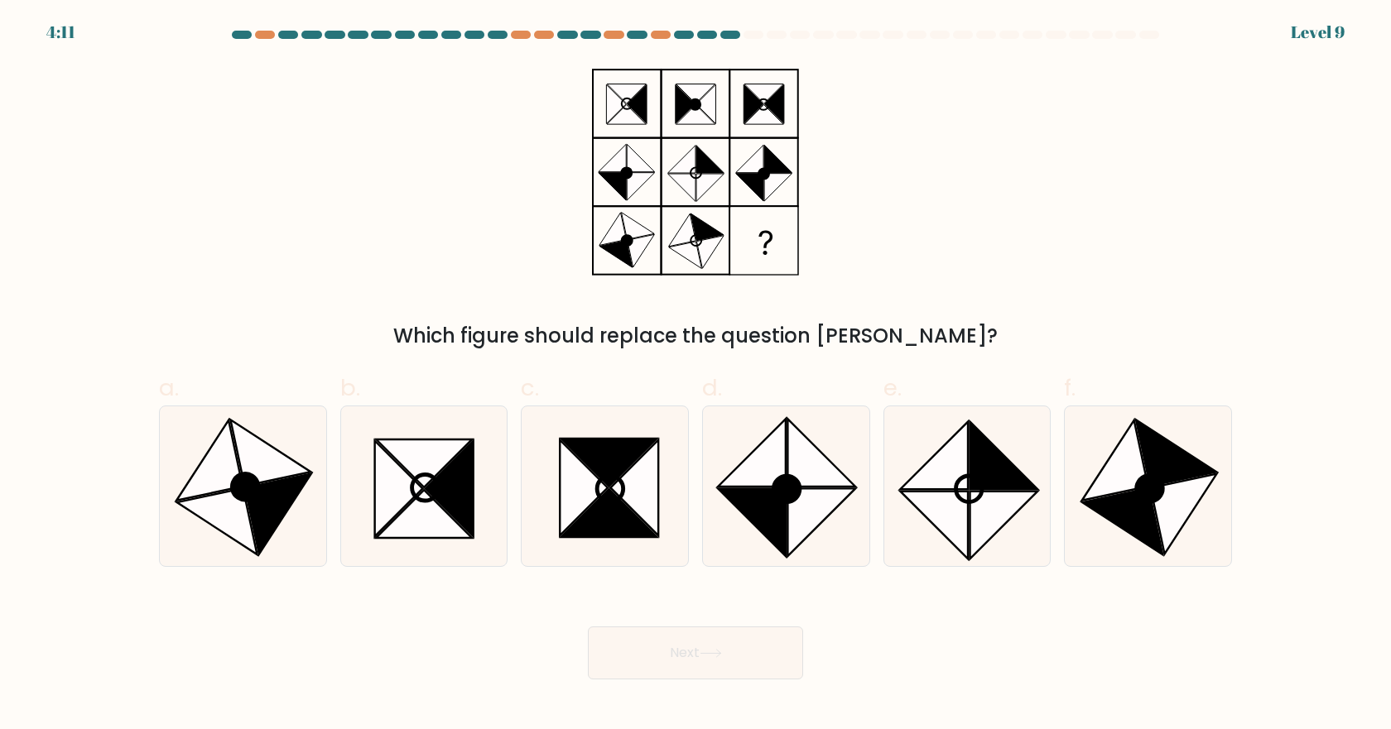
drag, startPoint x: 1051, startPoint y: 463, endPoint x: 1061, endPoint y: 456, distance: 11.9
click at [1169, 519] on icon at bounding box center [1184, 514] width 66 height 80
click at [696, 376] on input "f." at bounding box center [696, 370] width 1 height 11
radio input "true"
click at [673, 649] on button "Next" at bounding box center [695, 653] width 215 height 53
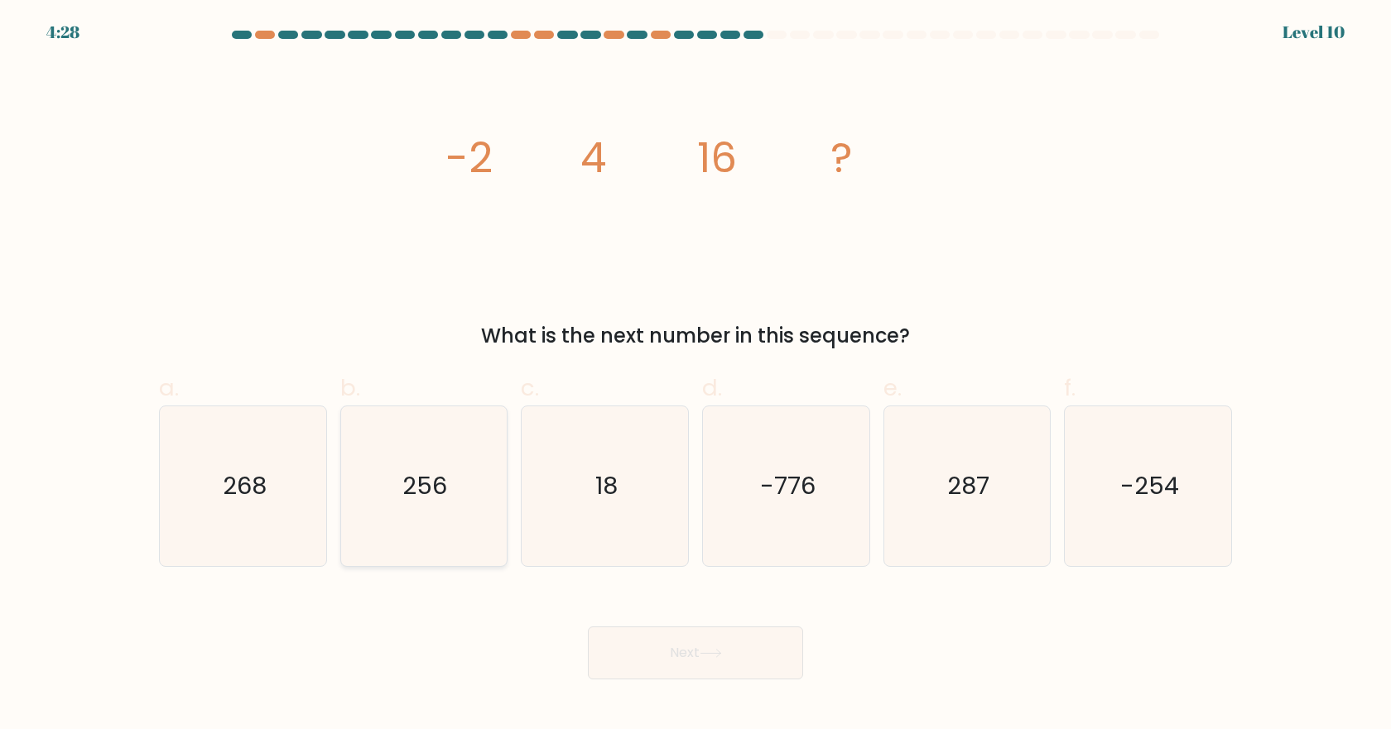
click at [468, 498] on icon "256" at bounding box center [424, 487] width 160 height 160
click at [696, 376] on input "b. 256" at bounding box center [696, 370] width 1 height 11
radio input "true"
click at [672, 643] on button "Next" at bounding box center [695, 653] width 215 height 53
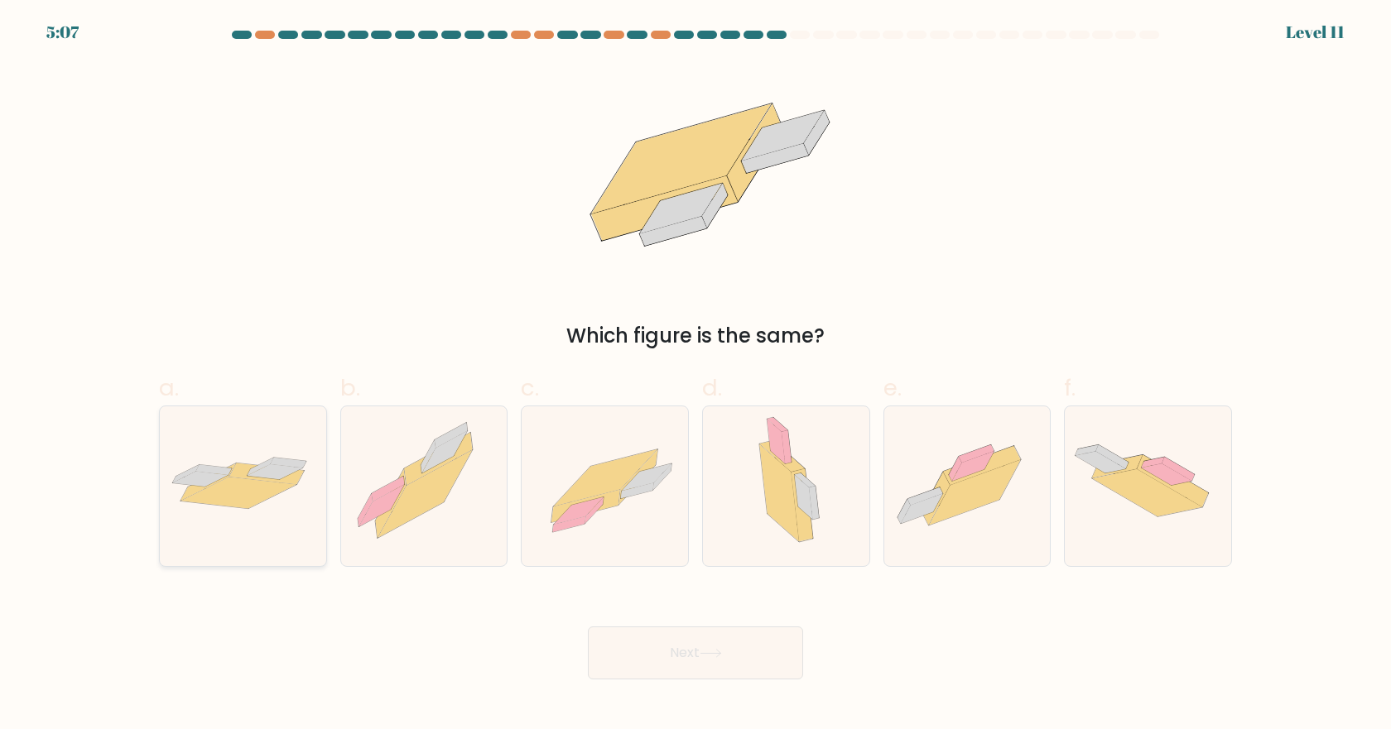
click at [219, 522] on div at bounding box center [243, 486] width 168 height 161
click at [696, 376] on input "a." at bounding box center [696, 370] width 1 height 11
radio input "true"
click at [688, 651] on button "Next" at bounding box center [695, 653] width 215 height 53
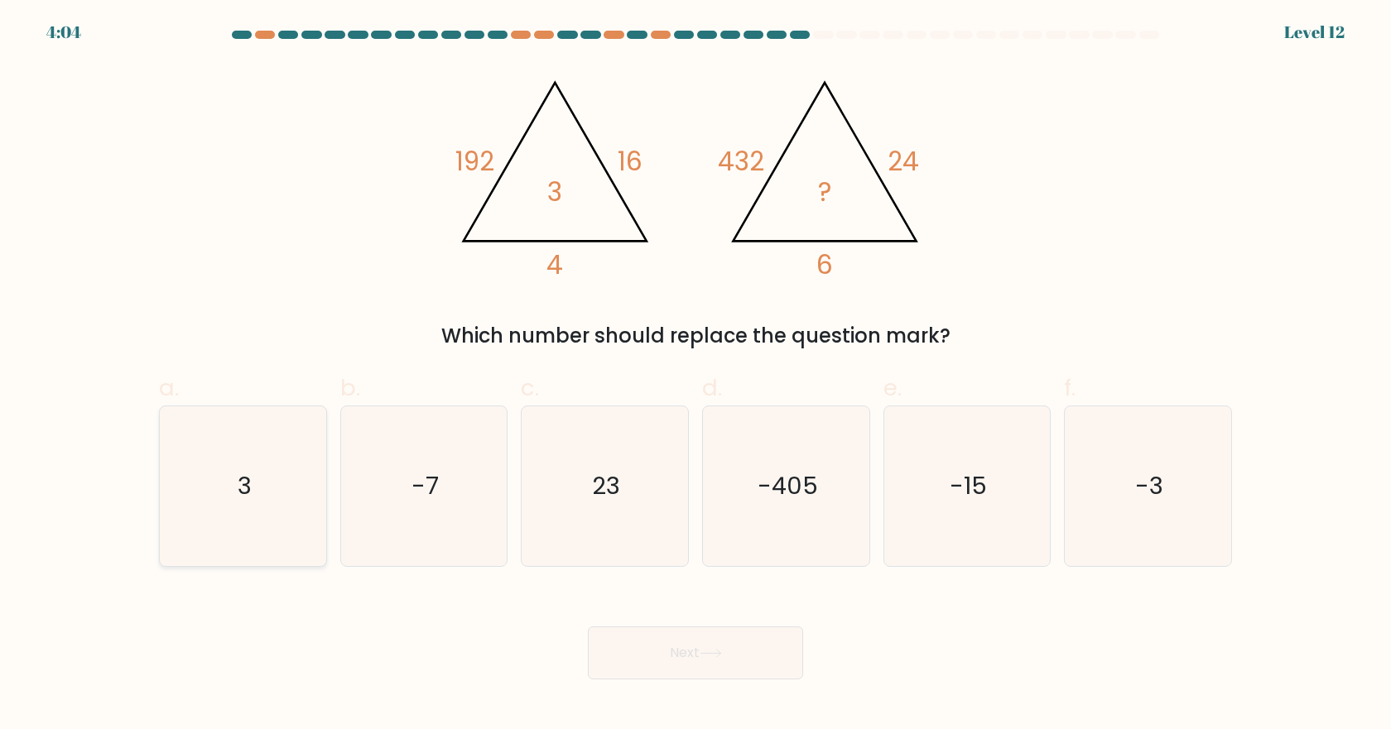
click at [238, 482] on text "3" at bounding box center [245, 485] width 14 height 33
click at [696, 376] on input "a. 3" at bounding box center [696, 370] width 1 height 11
radio input "true"
click at [714, 658] on button "Next" at bounding box center [695, 653] width 215 height 53
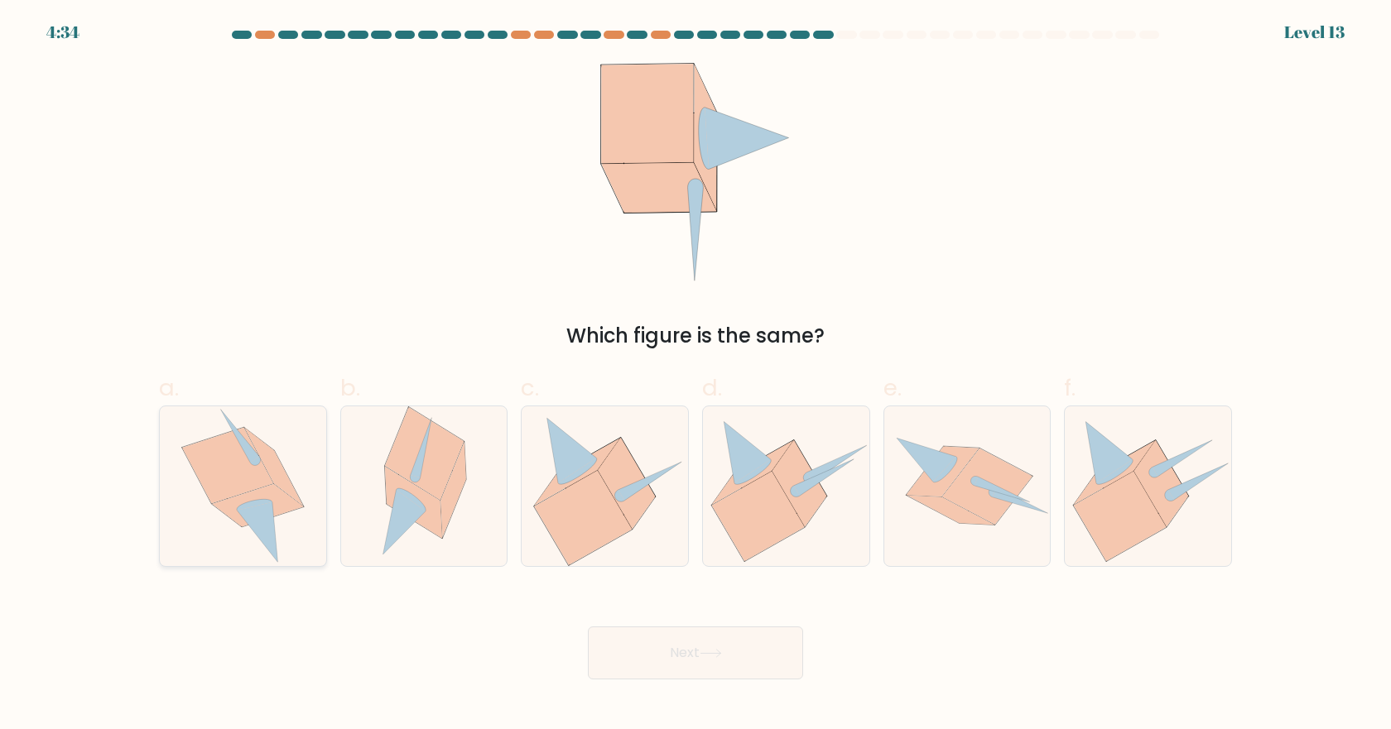
click at [234, 471] on icon at bounding box center [227, 464] width 91 height 75
click at [696, 376] on input "a." at bounding box center [696, 370] width 1 height 11
radio input "true"
click at [686, 652] on button "Next" at bounding box center [695, 653] width 215 height 53
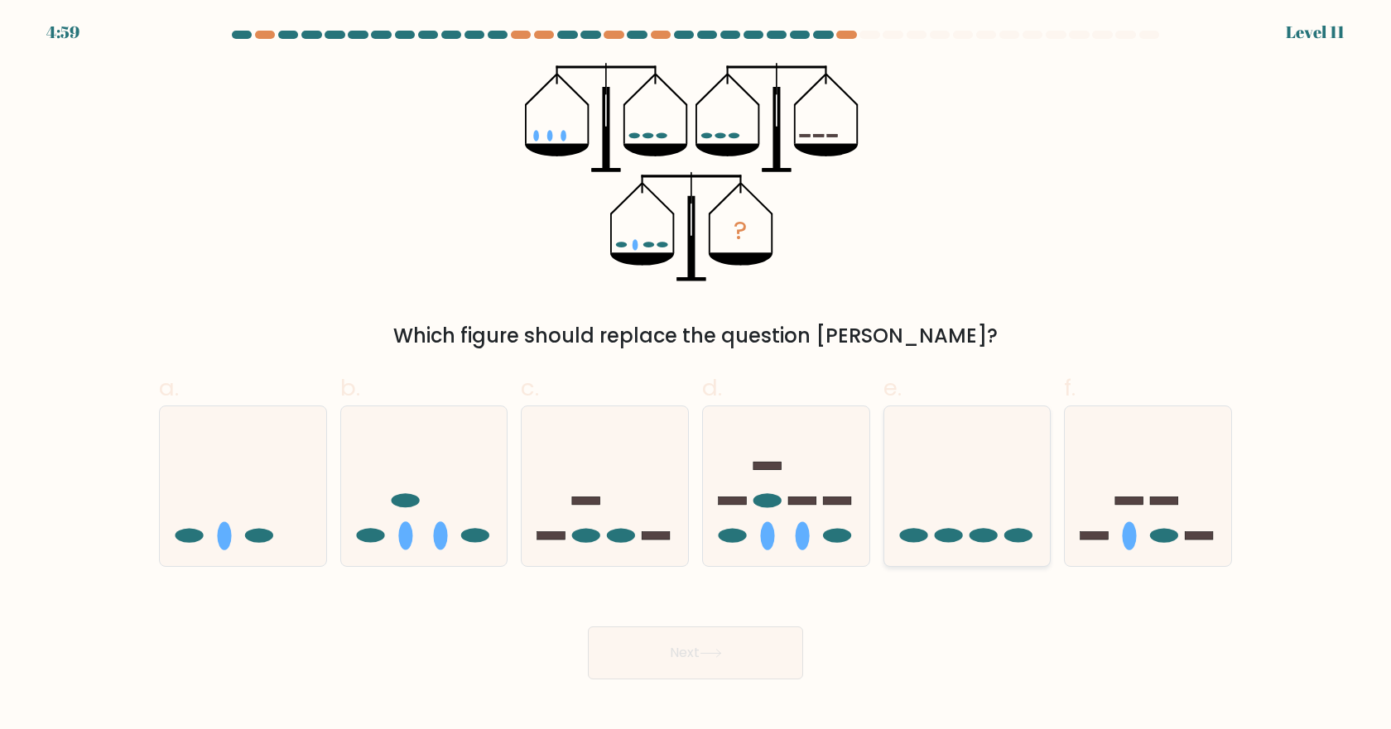
click at [971, 491] on icon at bounding box center [967, 485] width 166 height 137
click at [696, 376] on input "e." at bounding box center [696, 370] width 1 height 11
radio input "true"
click at [686, 647] on button "Next" at bounding box center [695, 653] width 215 height 53
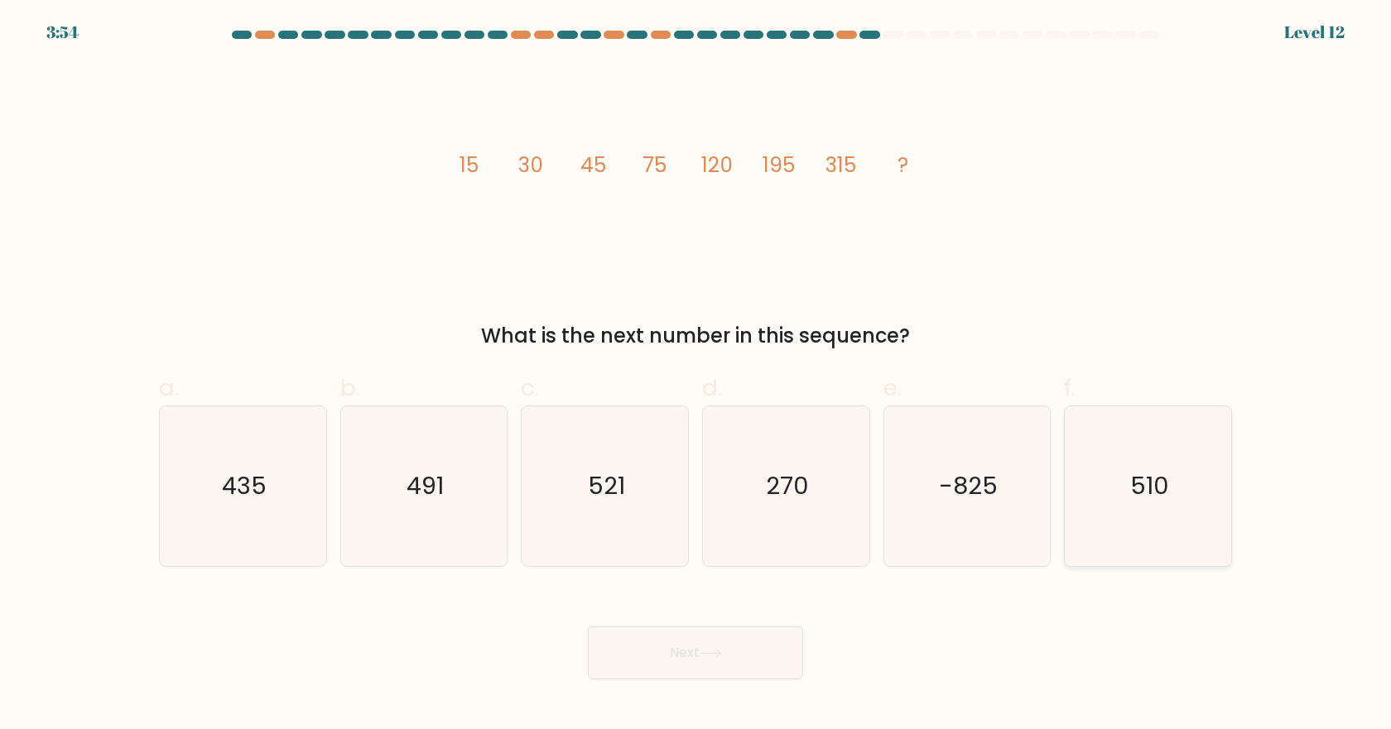
click at [1197, 453] on icon "510" at bounding box center [1148, 487] width 160 height 160
click at [696, 376] on input "f. 510" at bounding box center [696, 370] width 1 height 11
radio input "true"
click at [734, 654] on button "Next" at bounding box center [695, 653] width 215 height 53
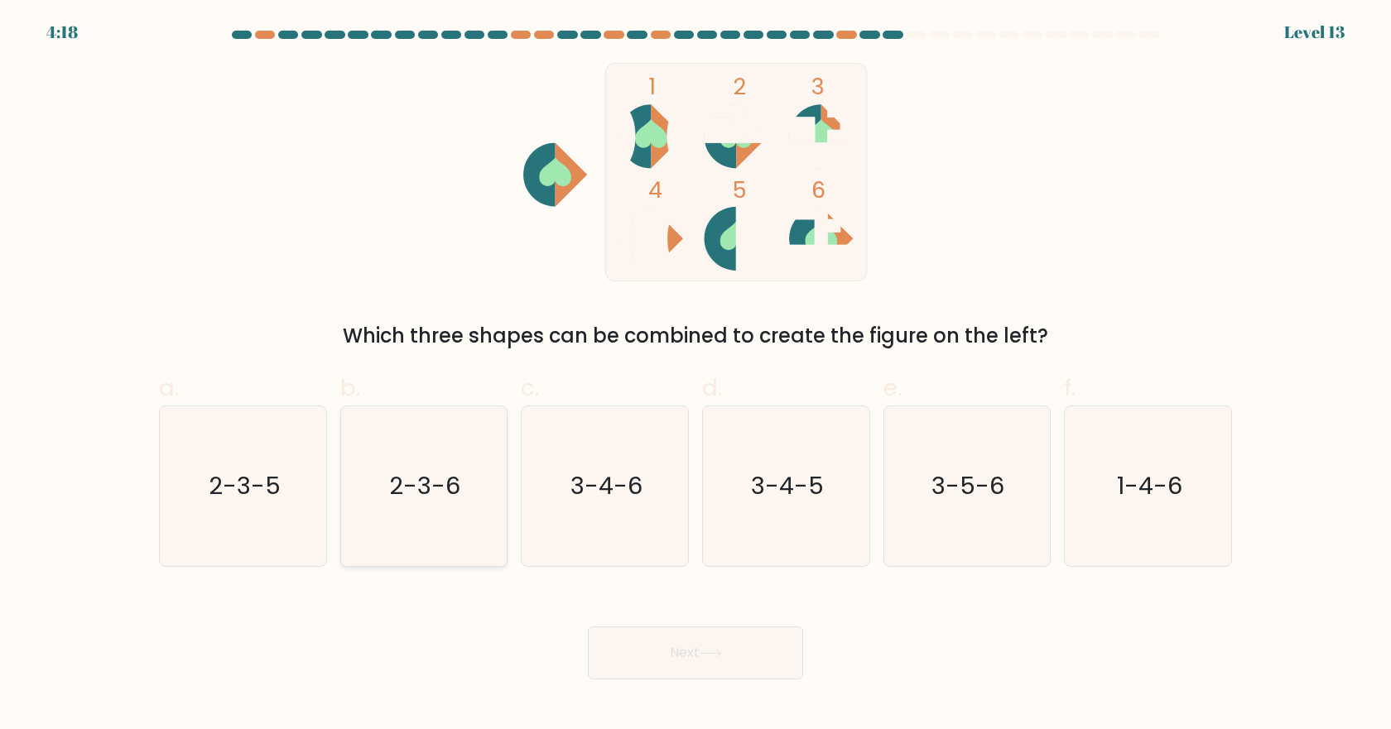
click at [421, 483] on text "2-3-6" at bounding box center [425, 485] width 71 height 33
click at [696, 376] on input "b. 2-3-6" at bounding box center [696, 370] width 1 height 11
radio input "true"
click at [684, 661] on button "Next" at bounding box center [695, 653] width 215 height 53
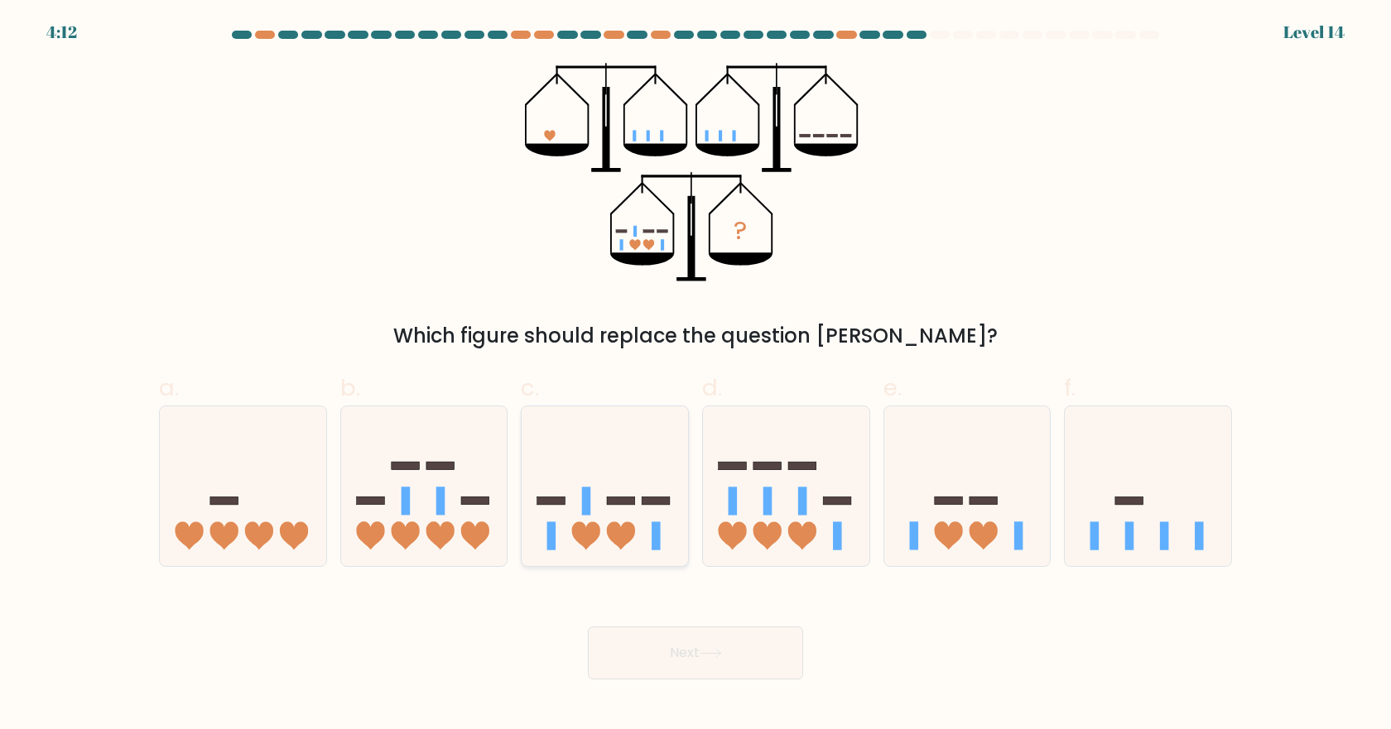
click at [618, 505] on rect at bounding box center [622, 501] width 28 height 8
click at [696, 376] on input "c." at bounding box center [696, 370] width 1 height 11
radio input "true"
click at [702, 645] on button "Next" at bounding box center [695, 653] width 215 height 53
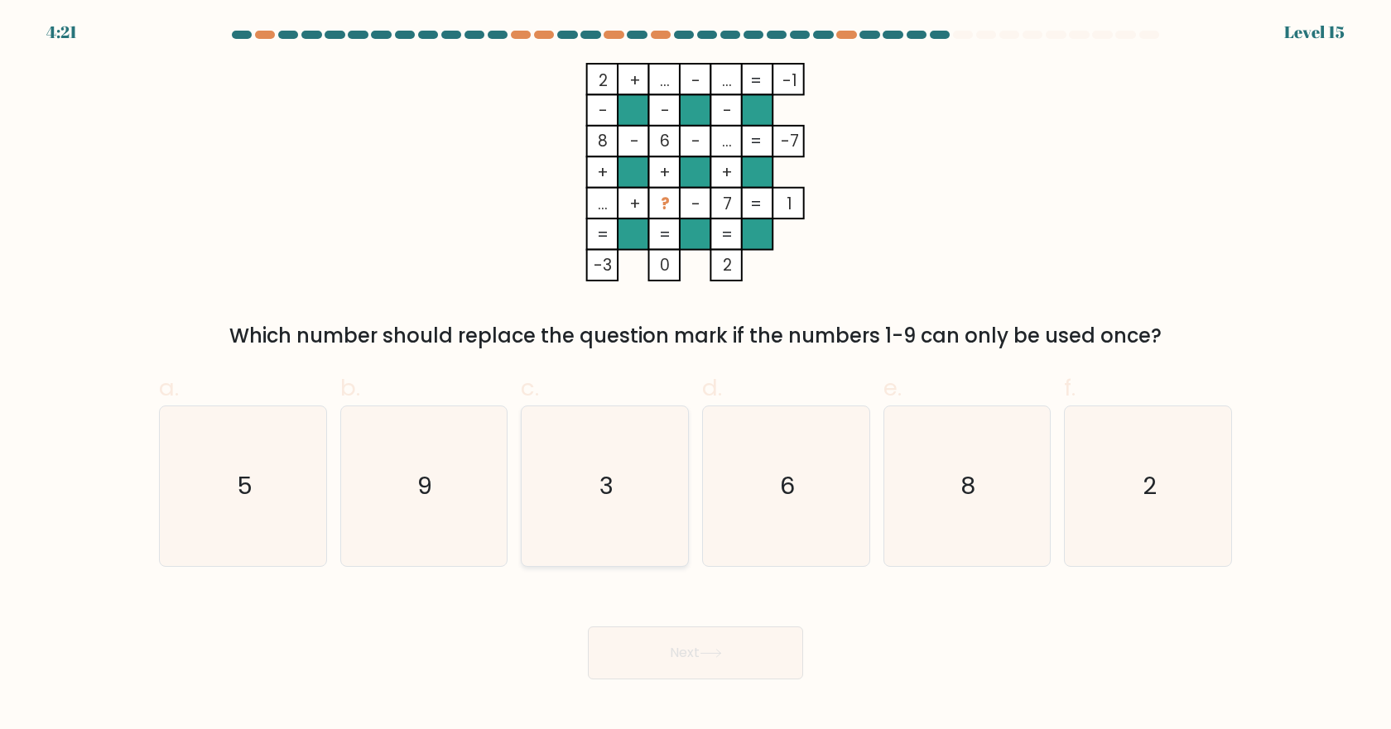
drag, startPoint x: 618, startPoint y: 441, endPoint x: 630, endPoint y: 455, distance: 19.4
click at [618, 442] on icon "3" at bounding box center [605, 487] width 160 height 160
click at [696, 376] on input "c. 3" at bounding box center [696, 370] width 1 height 11
radio input "true"
click at [640, 514] on icon "3" at bounding box center [605, 486] width 158 height 158
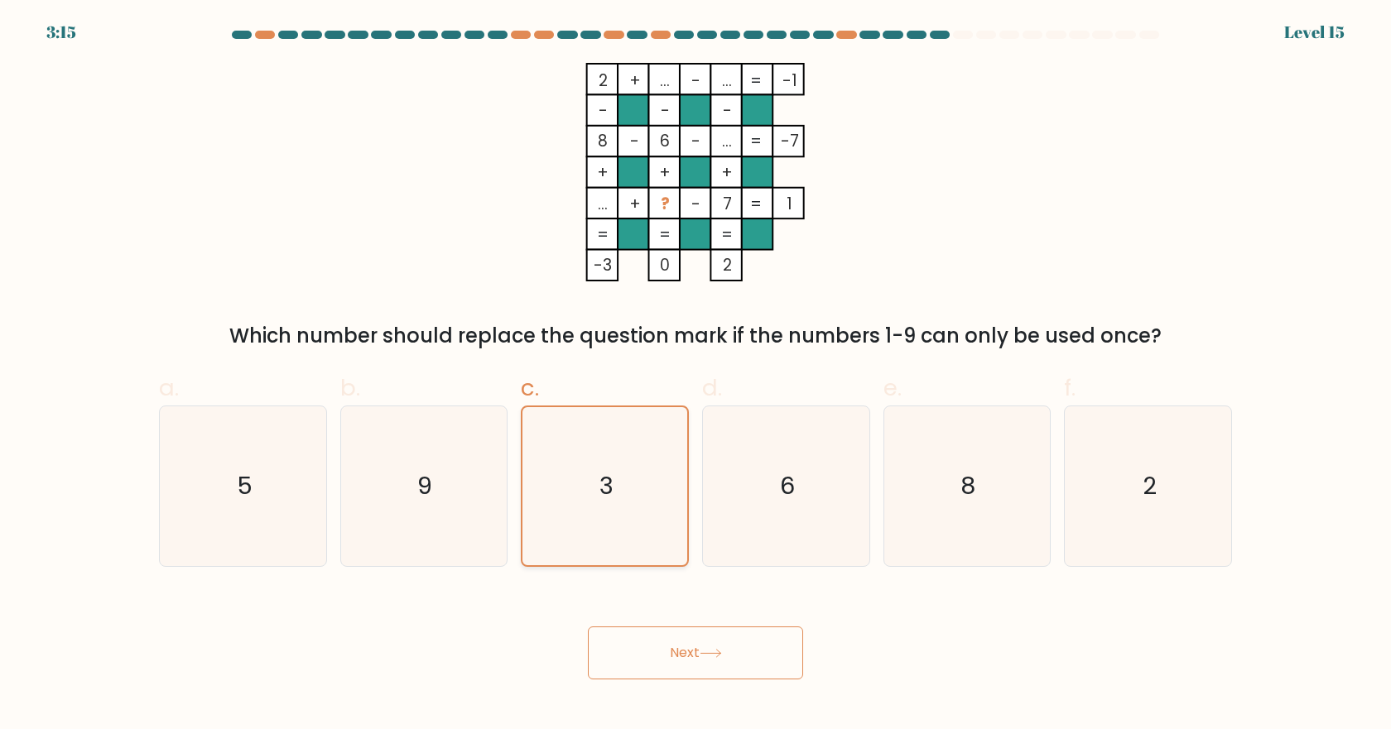
click at [696, 376] on input "c. 3" at bounding box center [696, 370] width 1 height 11
click at [708, 662] on button "Next" at bounding box center [695, 653] width 215 height 53
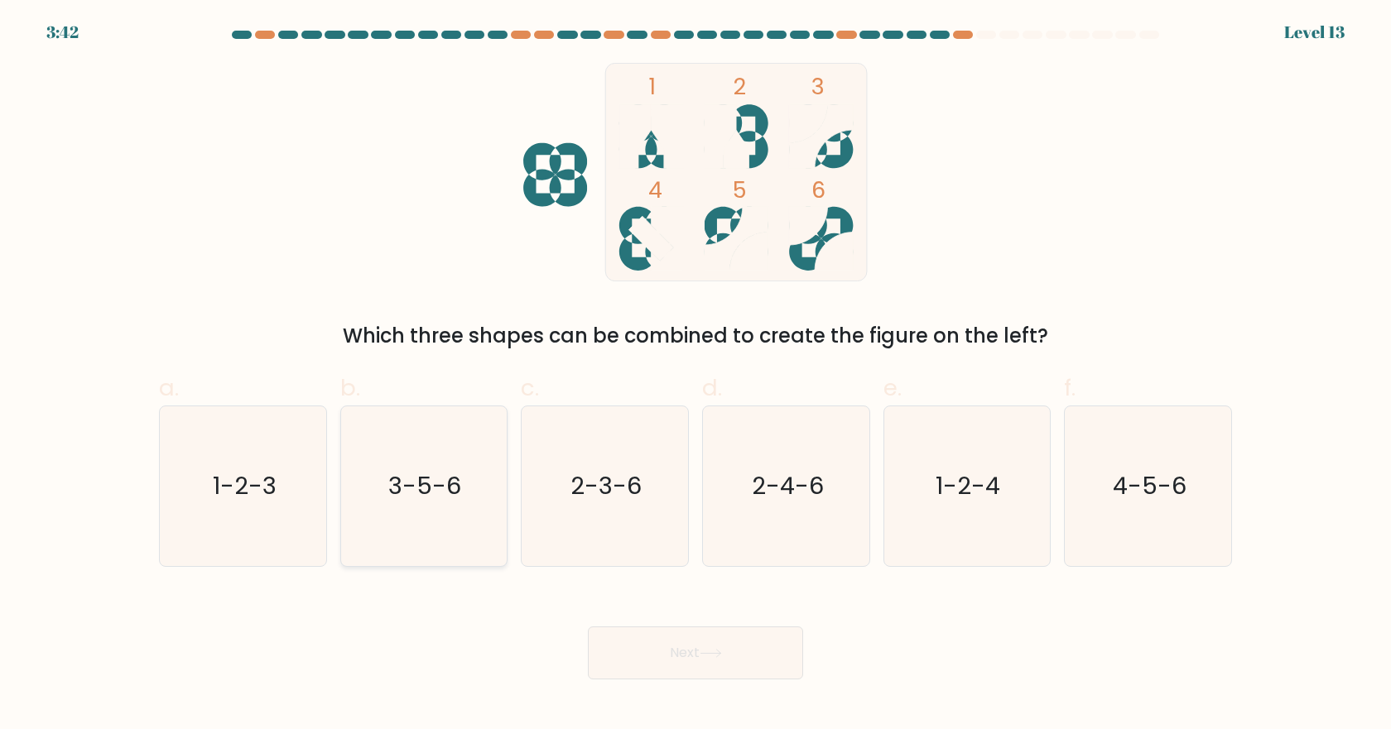
click at [435, 508] on icon "3-5-6" at bounding box center [424, 487] width 160 height 160
click at [696, 376] on input "b. 3-5-6" at bounding box center [696, 370] width 1 height 11
radio input "true"
click at [695, 654] on button "Next" at bounding box center [695, 653] width 215 height 53
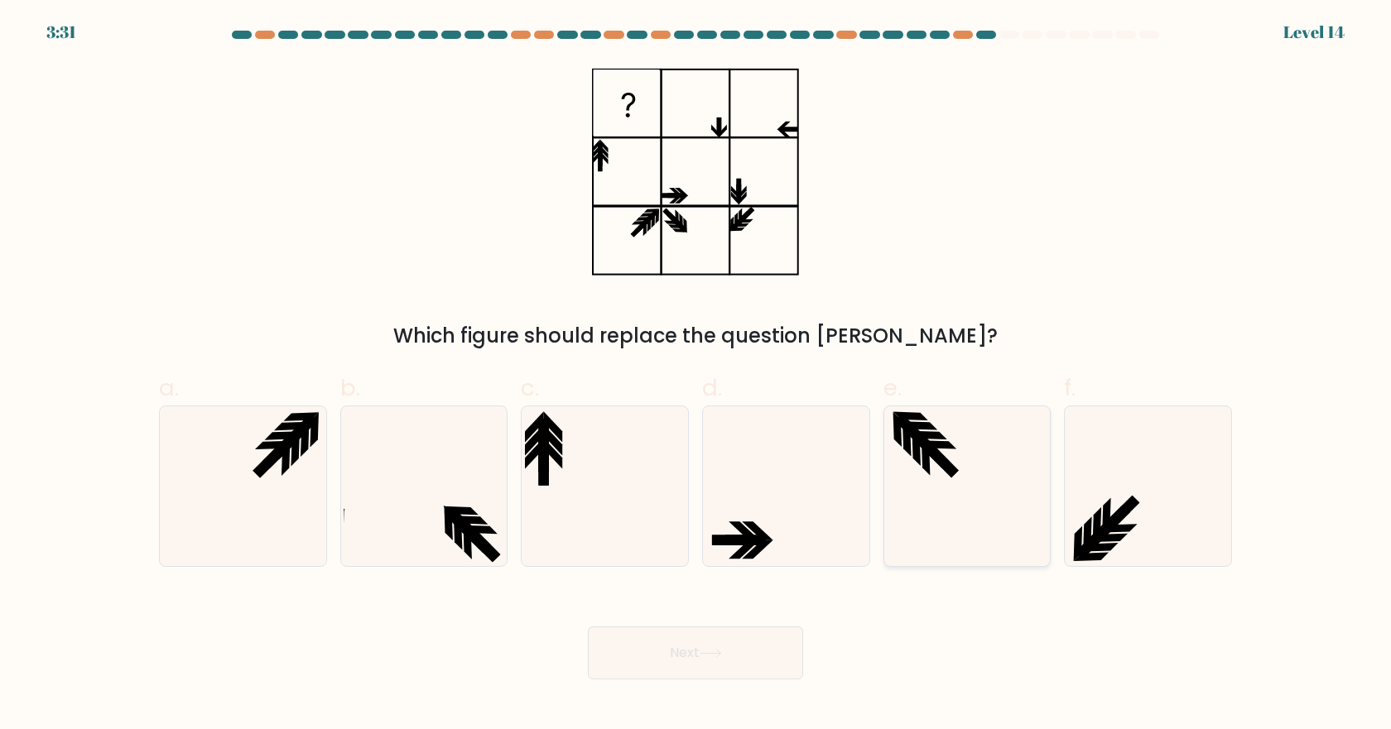
click at [910, 493] on icon at bounding box center [967, 487] width 160 height 160
click at [696, 376] on input "e." at bounding box center [696, 370] width 1 height 11
radio input "true"
click at [655, 648] on button "Next" at bounding box center [695, 653] width 215 height 53
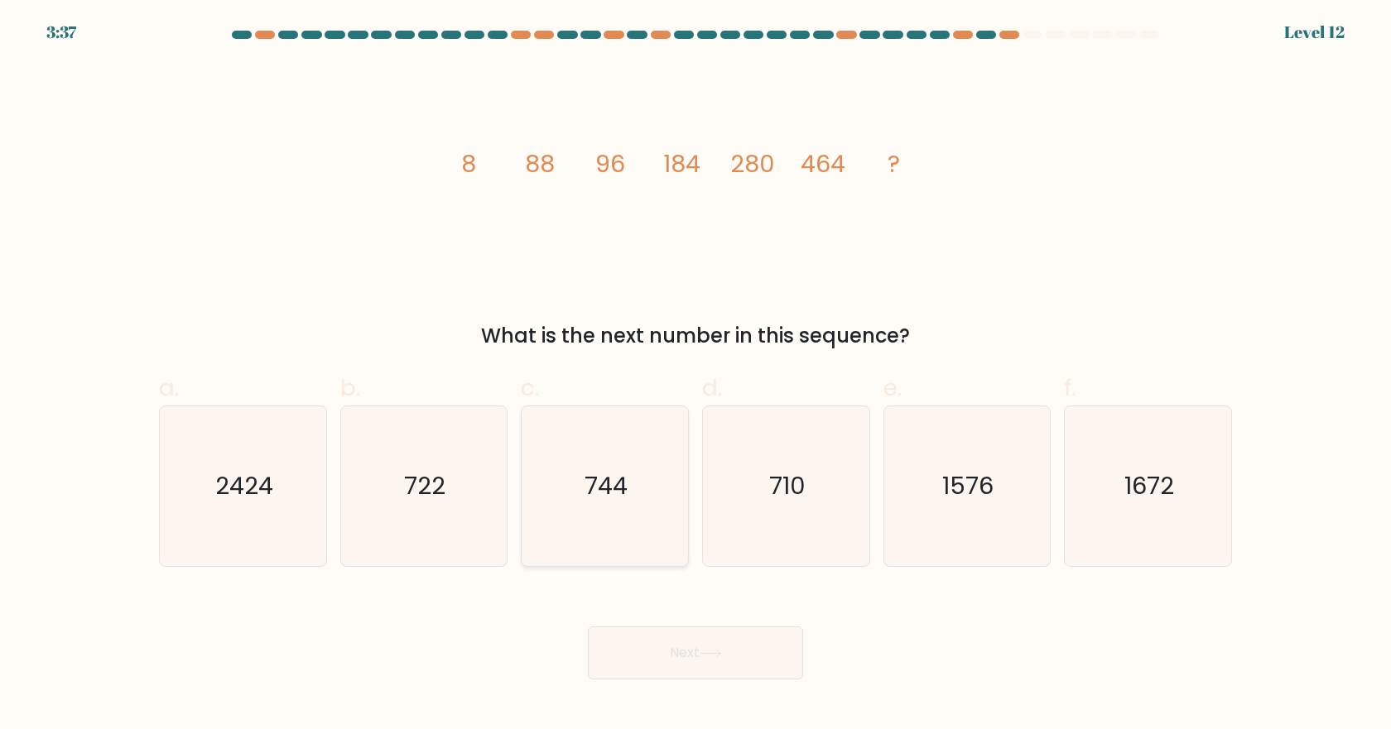
click at [633, 474] on icon "744" at bounding box center [605, 487] width 160 height 160
click at [696, 376] on input "c. 744" at bounding box center [696, 370] width 1 height 11
radio input "true"
click at [700, 643] on button "Next" at bounding box center [695, 653] width 215 height 53
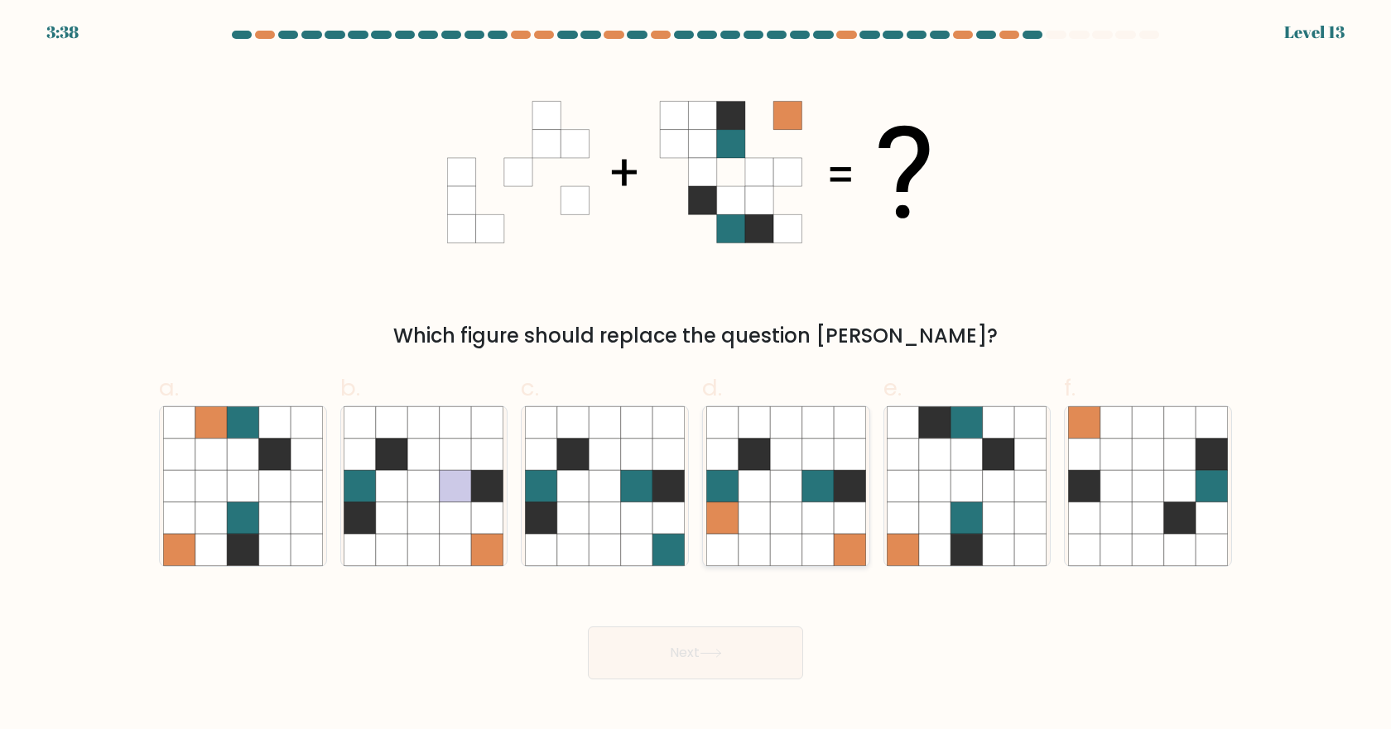
click at [803, 468] on icon at bounding box center [817, 453] width 31 height 31
click at [696, 376] on input "d." at bounding box center [696, 370] width 1 height 11
radio input "true"
click at [698, 656] on button "Next" at bounding box center [695, 653] width 215 height 53
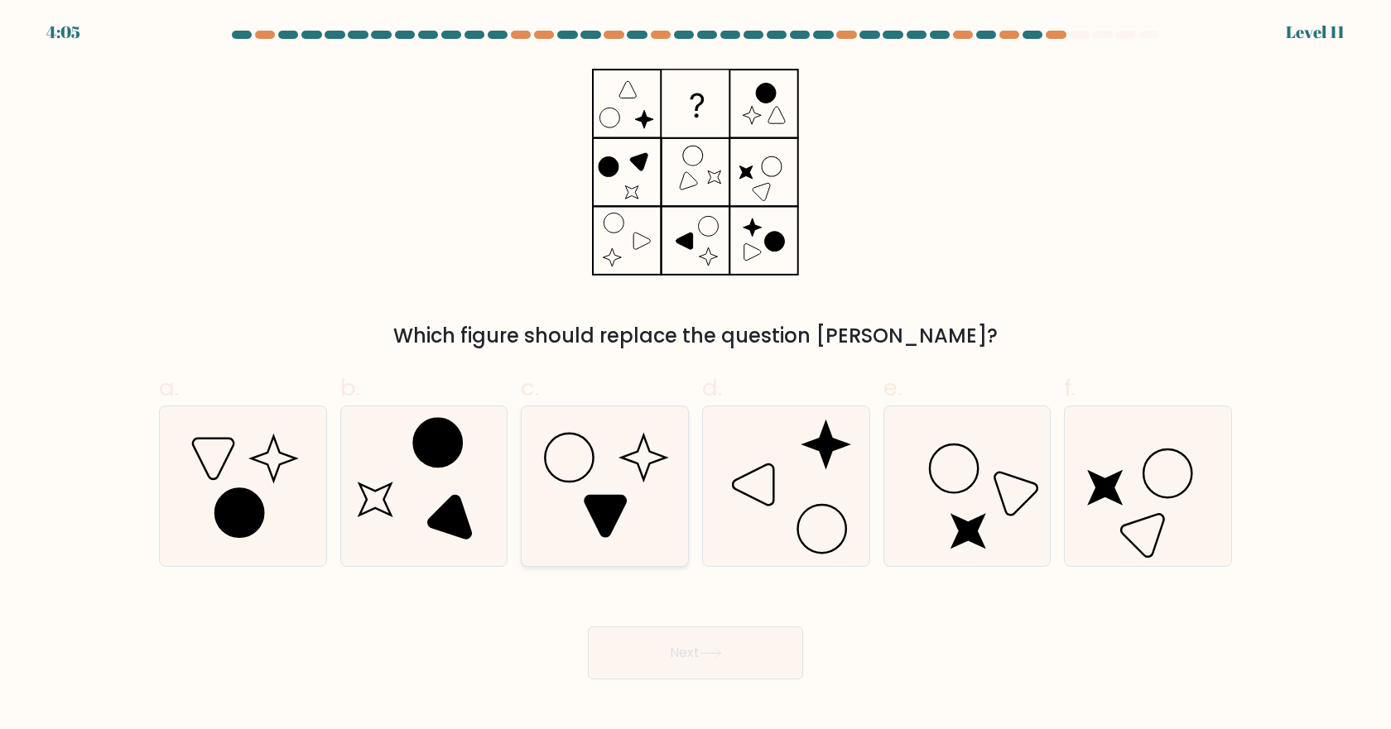
click at [602, 496] on icon at bounding box center [605, 516] width 41 height 41
click at [696, 376] on input "c." at bounding box center [696, 370] width 1 height 11
radio input "true"
click at [699, 654] on button "Next" at bounding box center [695, 653] width 215 height 53
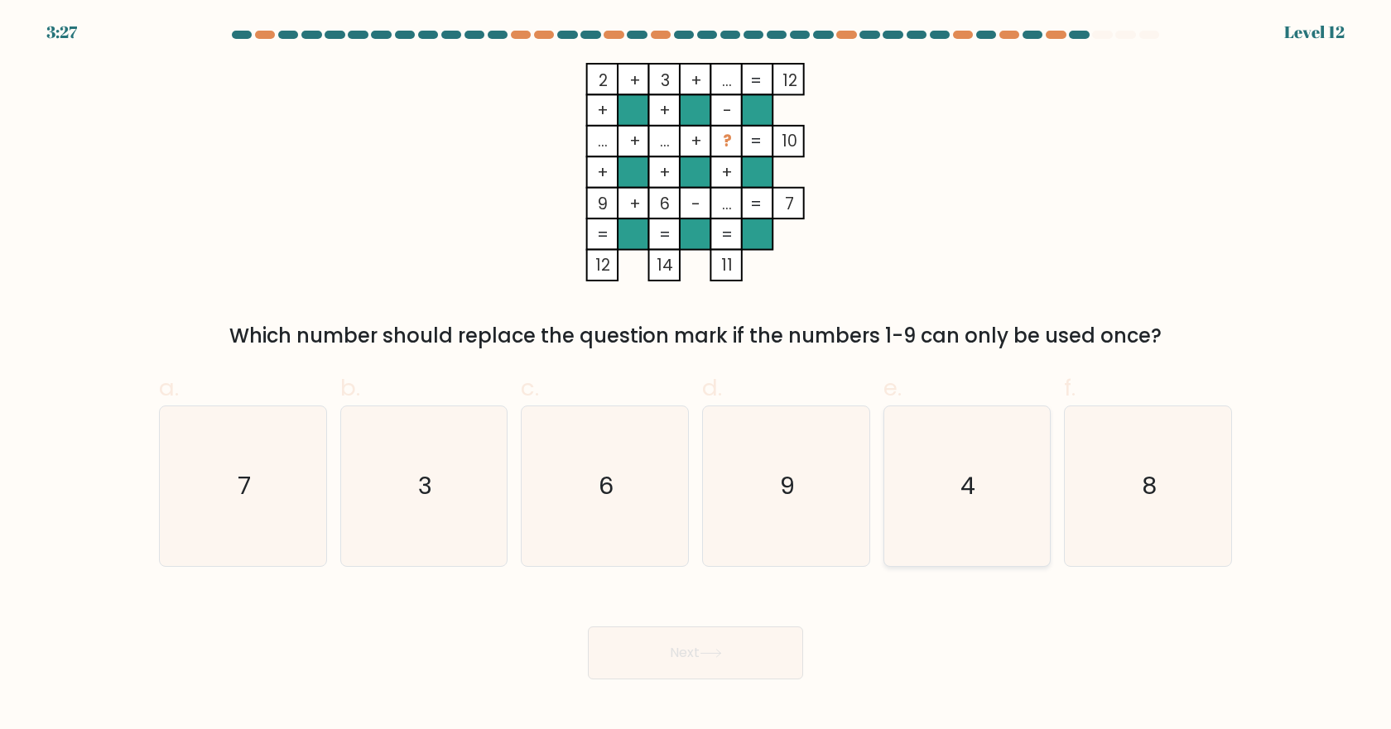
drag, startPoint x: 961, startPoint y: 468, endPoint x: 897, endPoint y: 550, distance: 103.9
click at [961, 470] on icon "4" at bounding box center [967, 487] width 160 height 160
click at [696, 376] on input "e. 4" at bounding box center [696, 370] width 1 height 11
radio input "true"
click at [710, 655] on icon at bounding box center [711, 653] width 22 height 9
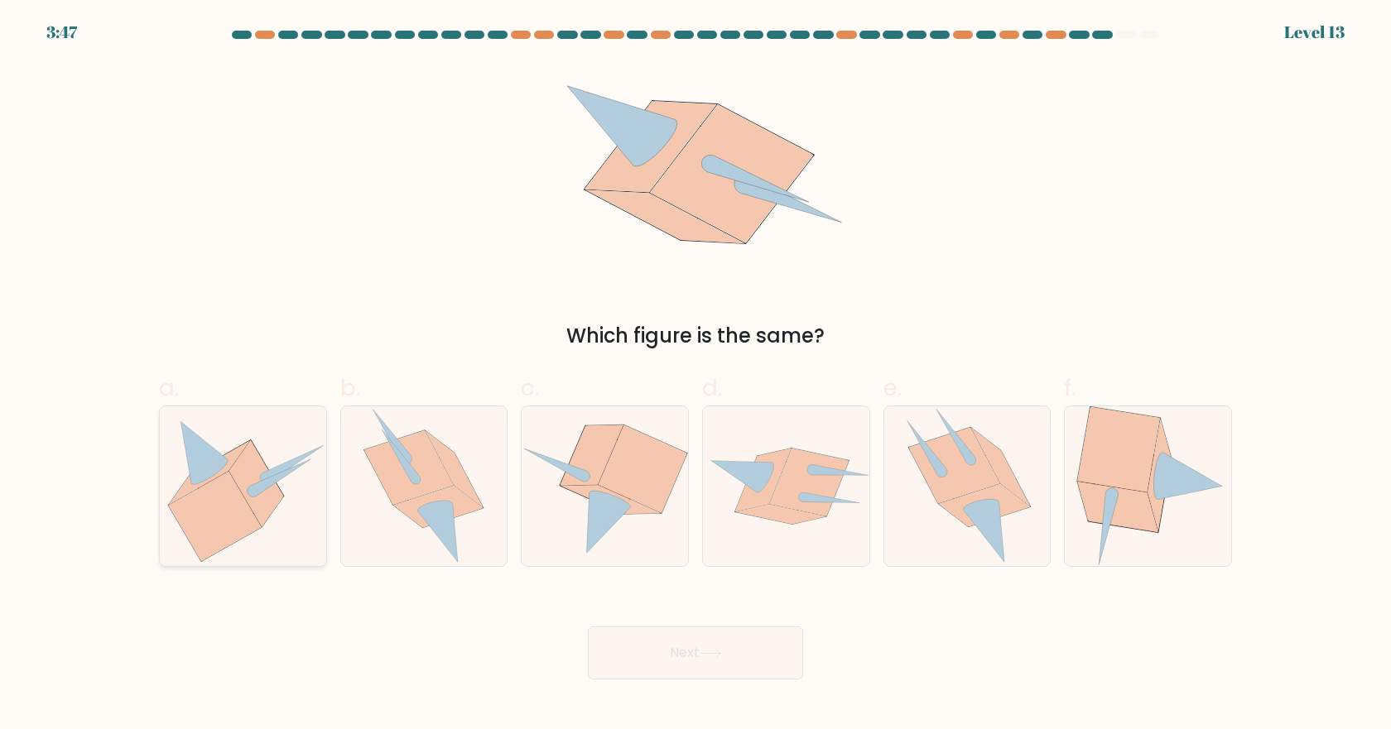
click at [233, 484] on icon at bounding box center [215, 515] width 93 height 89
click at [696, 376] on input "a." at bounding box center [696, 370] width 1 height 11
radio input "true"
click at [646, 651] on button "Next" at bounding box center [695, 653] width 215 height 53
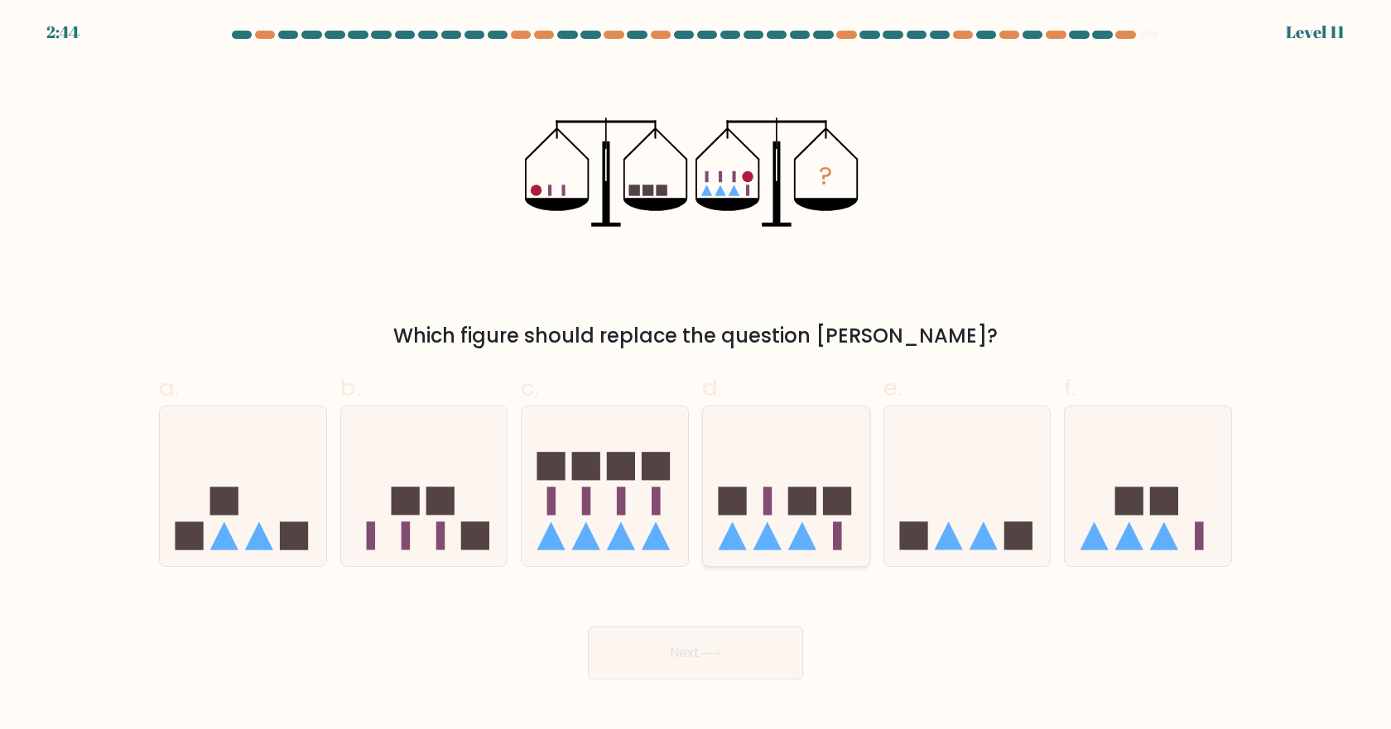
click at [792, 486] on icon at bounding box center [786, 485] width 166 height 137
click at [696, 376] on input "d." at bounding box center [696, 370] width 1 height 11
radio input "true"
click at [698, 653] on button "Next" at bounding box center [695, 653] width 215 height 53
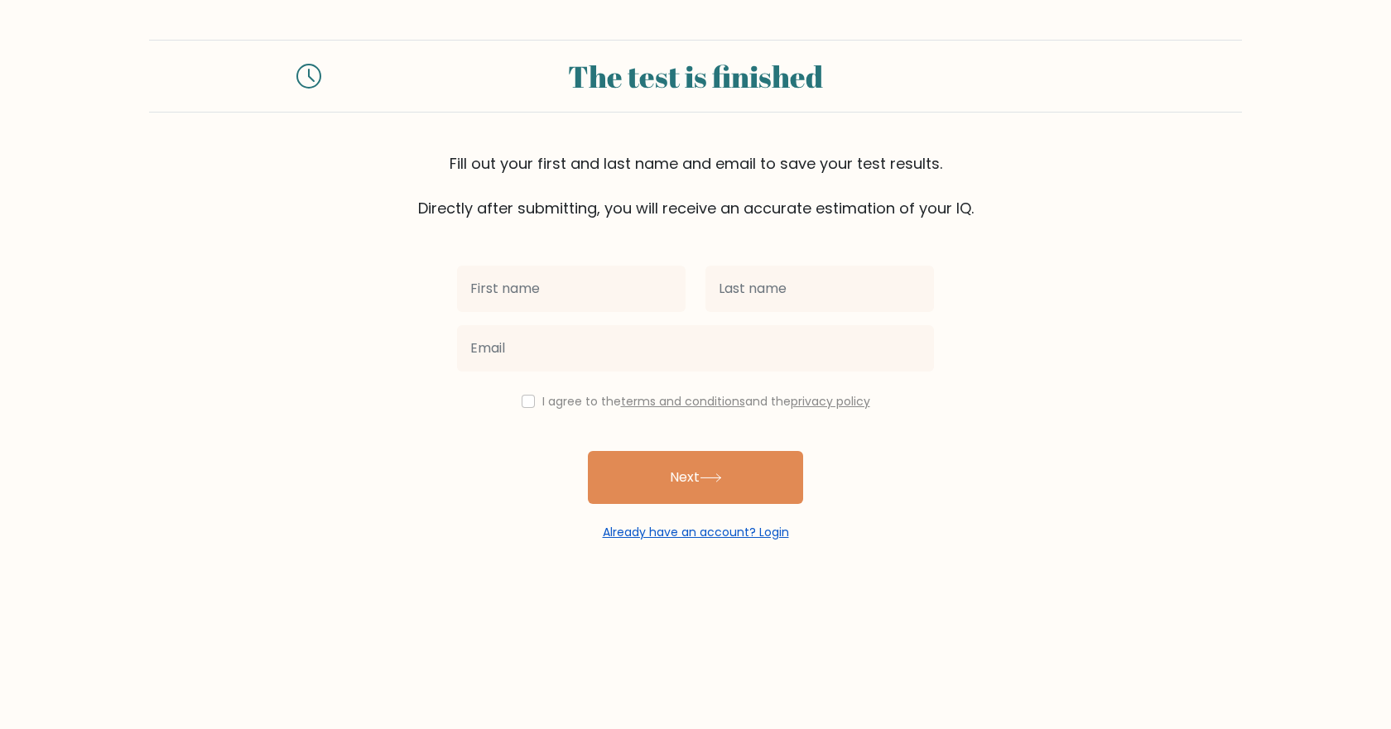
click at [681, 534] on link "Already have an account? Login" at bounding box center [696, 532] width 186 height 17
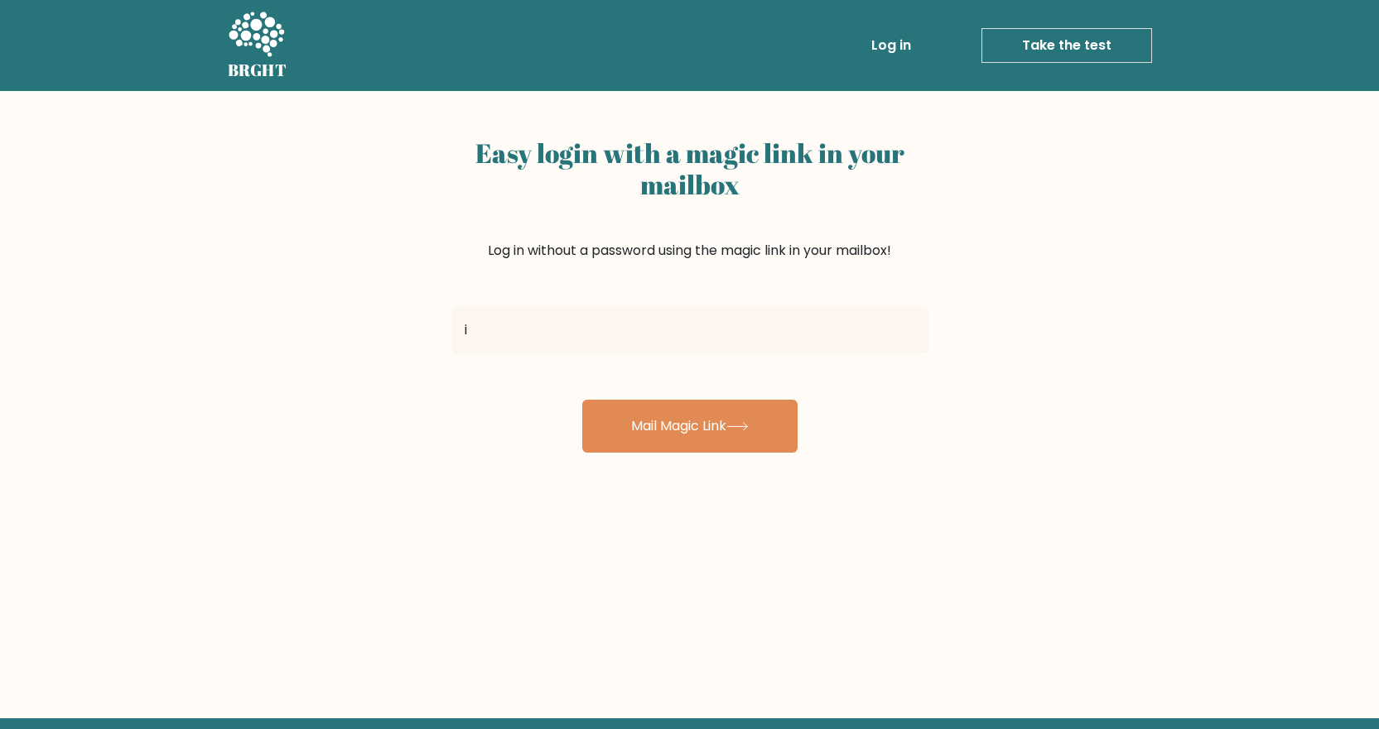
type input "[EMAIL_ADDRESS][DOMAIN_NAME]"
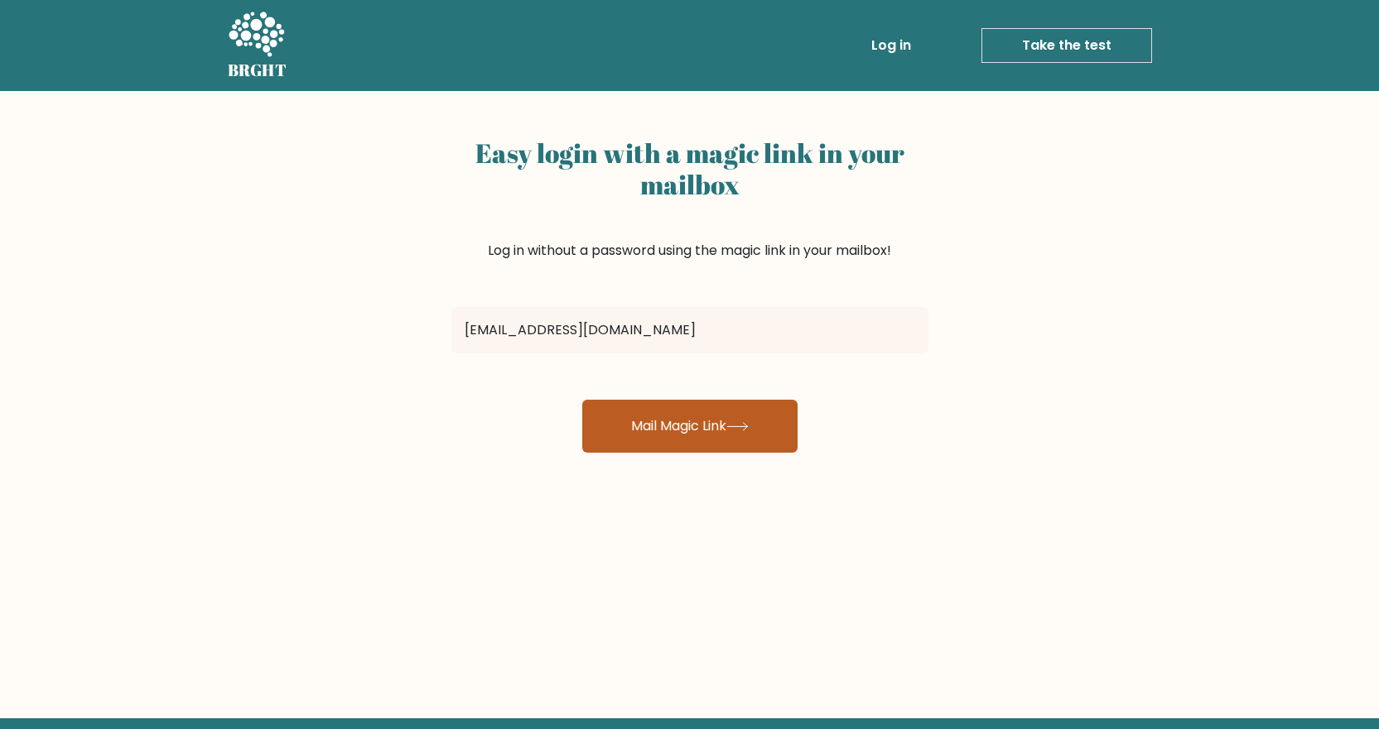
click at [686, 416] on button "Mail Magic Link" at bounding box center [689, 426] width 215 height 53
